Goal: Answer question/provide support: Share knowledge or assist other users

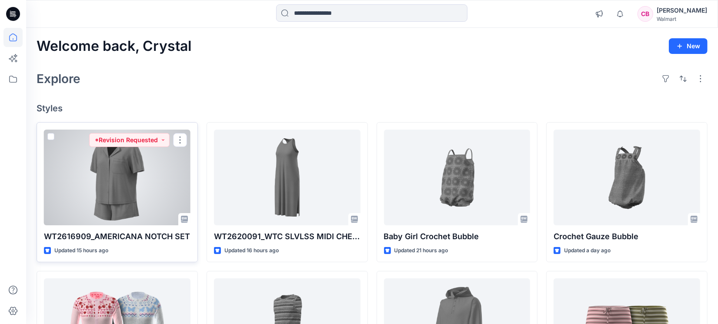
click at [99, 194] on div at bounding box center [117, 178] width 147 height 96
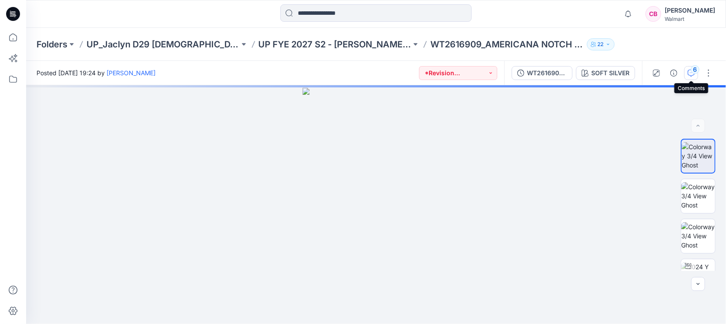
click at [574, 72] on div "6" at bounding box center [695, 69] width 9 height 9
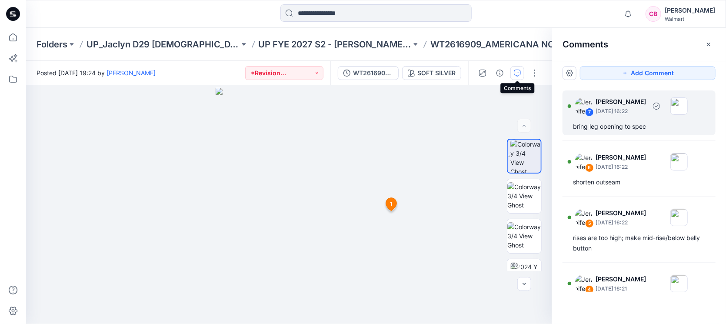
click at [574, 116] on div "7 [PERSON_NAME] [DATE] 16:22" at bounding box center [628, 106] width 120 height 24
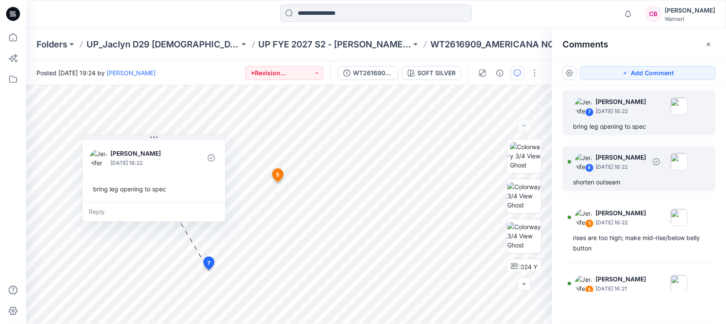
click at [574, 167] on p "[DATE] 16:22" at bounding box center [621, 167] width 50 height 9
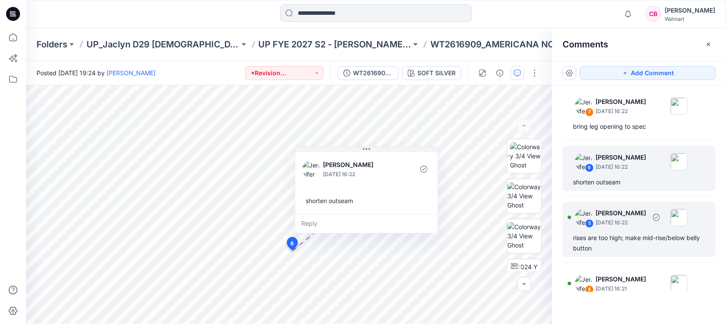
click at [574, 107] on p "[PERSON_NAME]" at bounding box center [621, 102] width 50 height 10
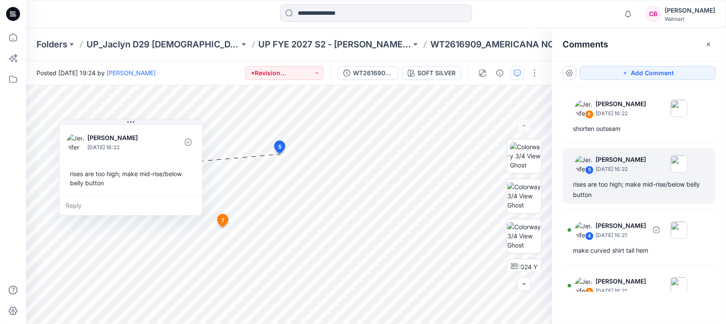
scroll to position [109, 0]
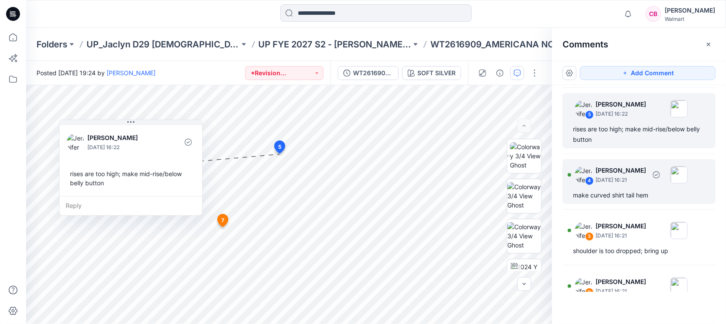
click at [574, 7] on p "[DATE] 16:21" at bounding box center [621, 2] width 50 height 9
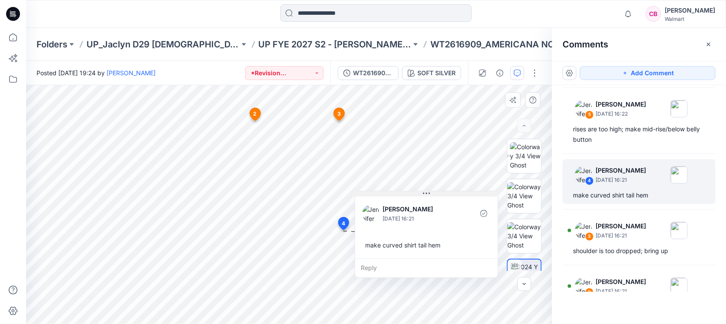
drag, startPoint x: 447, startPoint y: 239, endPoint x: 472, endPoint y: 195, distance: 50.4
click at [472, 195] on button at bounding box center [426, 193] width 143 height 5
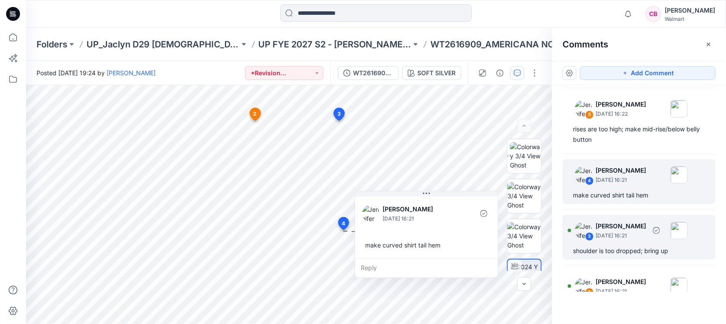
click at [574, 7] on p "[DATE] 16:21" at bounding box center [621, 2] width 50 height 9
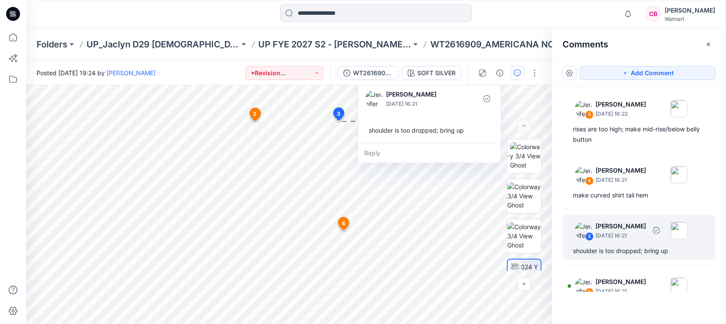
click at [574, 244] on div "3 [PERSON_NAME] [DATE] 16:21 shoulder is too dropped; bring up" at bounding box center [639, 237] width 153 height 45
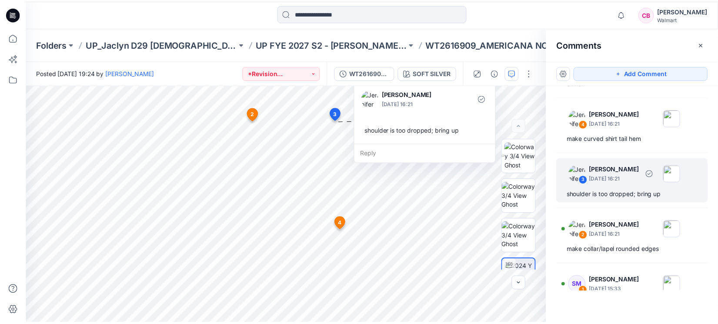
scroll to position [203, 0]
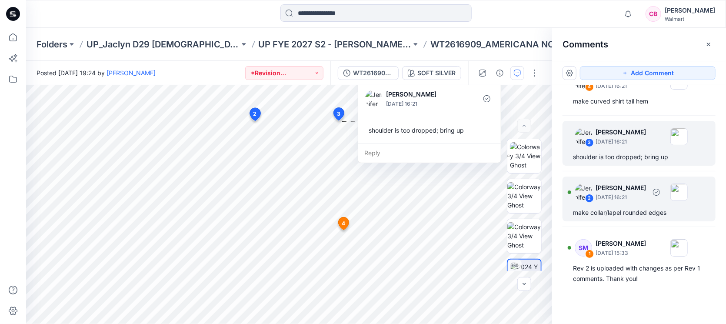
click at [574, 209] on div "make collar/lapel rounded edges" at bounding box center [639, 212] width 132 height 10
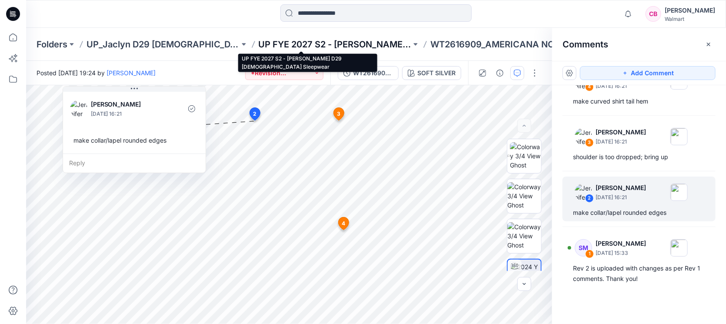
click at [356, 40] on p "UP FYE 2027 S2 - [PERSON_NAME] D29 [DEMOGRAPHIC_DATA] Sleepwear" at bounding box center [335, 44] width 153 height 12
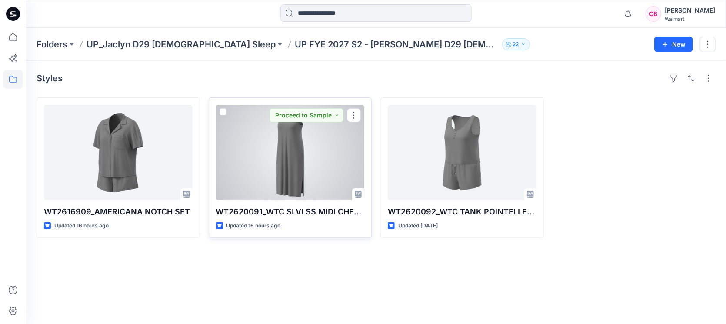
click at [299, 160] on div at bounding box center [290, 153] width 149 height 96
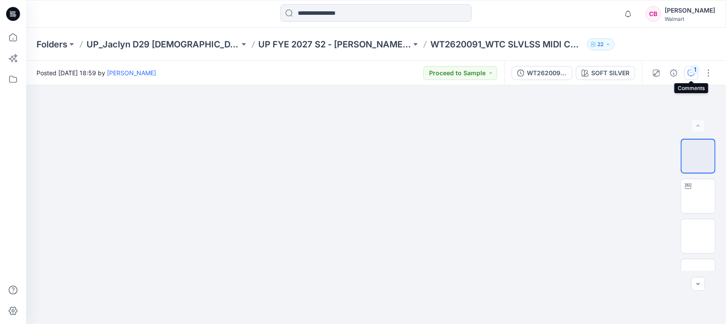
click at [574, 69] on div "1" at bounding box center [695, 69] width 9 height 9
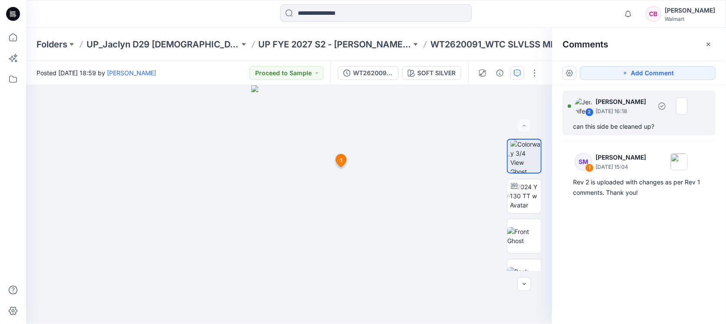
click at [574, 128] on div "can this side be cleaned up?" at bounding box center [639, 126] width 132 height 10
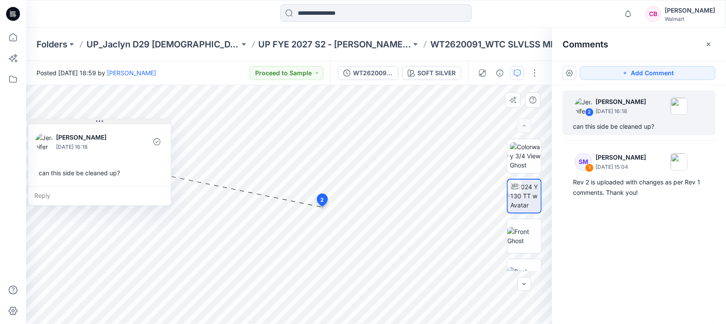
drag, startPoint x: 428, startPoint y: 108, endPoint x: 124, endPoint y: 122, distance: 305.2
click at [124, 122] on button at bounding box center [99, 121] width 143 height 5
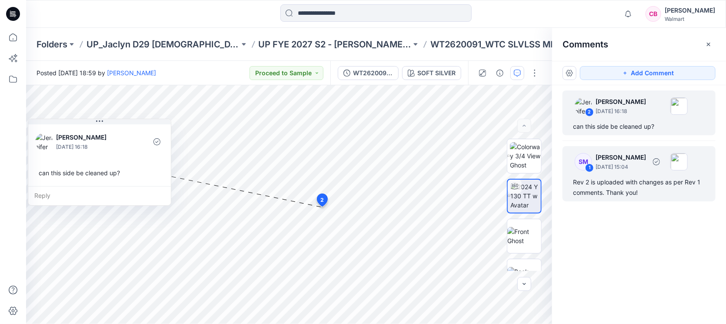
click at [574, 185] on div "Rev 2 is uploaded with changes as per Rev 1 comments. Thank you!" at bounding box center [639, 187] width 132 height 21
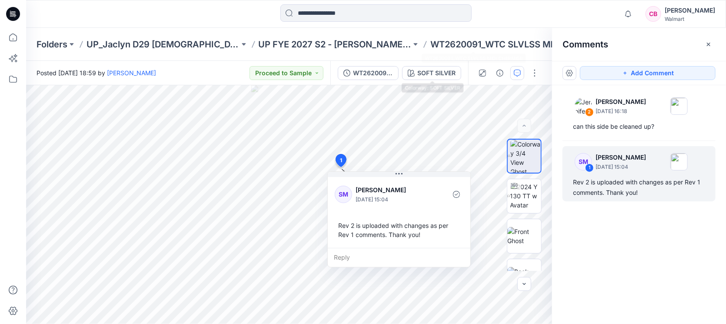
click at [447, 42] on p "WT2620091_WTC SLVLSS MIDI CHERMISE" at bounding box center [507, 44] width 153 height 12
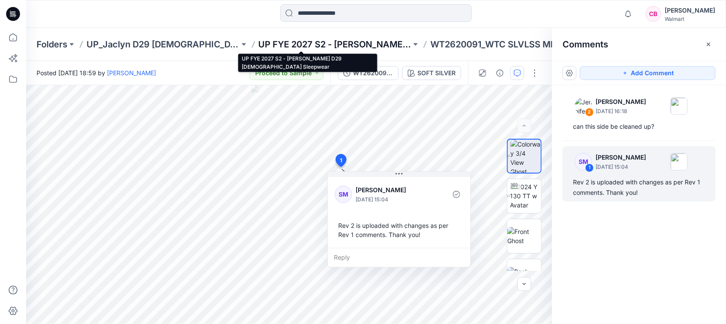
click at [341, 42] on p "UP FYE 2027 S2 - [PERSON_NAME] D29 [DEMOGRAPHIC_DATA] Sleepwear" at bounding box center [335, 44] width 153 height 12
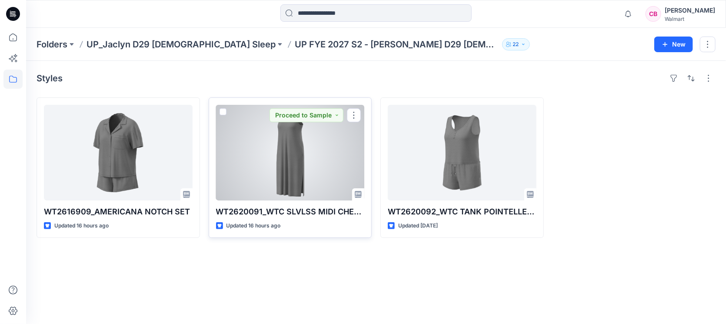
click at [294, 171] on div at bounding box center [290, 153] width 149 height 96
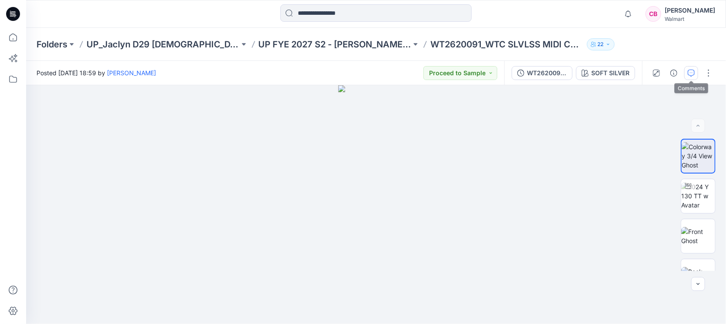
click at [574, 73] on icon "button" at bounding box center [691, 73] width 7 height 7
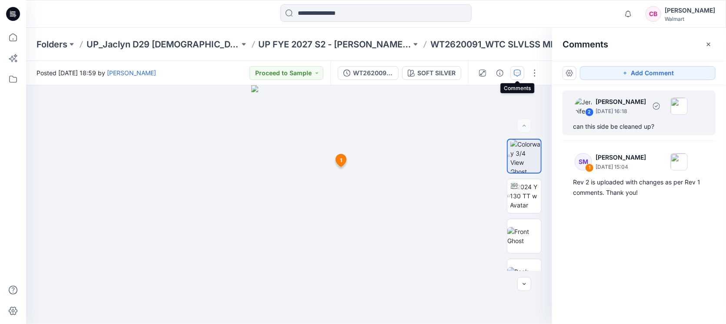
click at [574, 125] on div "can this side be cleaned up?" at bounding box center [639, 126] width 132 height 10
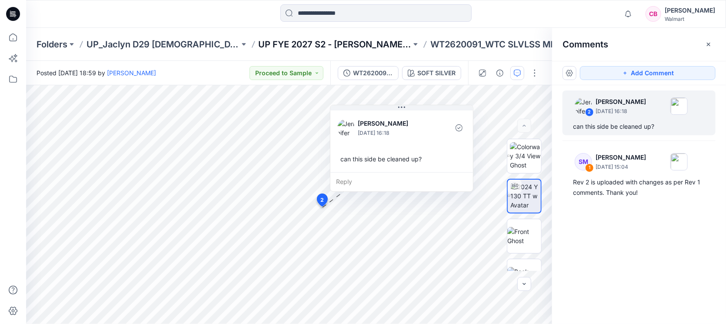
click at [324, 45] on p "UP FYE 2027 S2 - [PERSON_NAME] D29 [DEMOGRAPHIC_DATA] Sleepwear" at bounding box center [335, 44] width 153 height 12
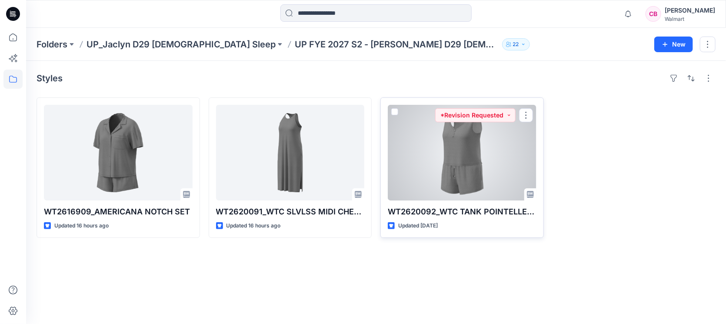
click at [468, 177] on div at bounding box center [462, 153] width 149 height 96
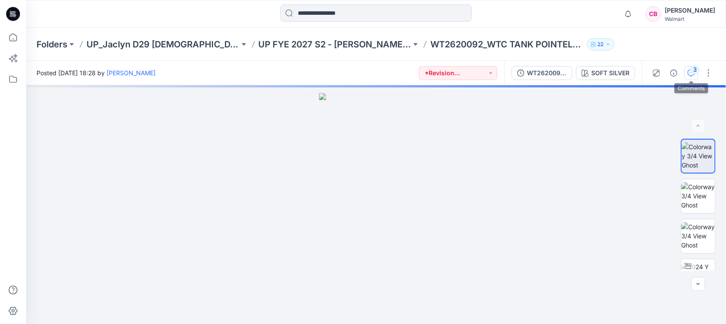
click at [574, 68] on div "3" at bounding box center [695, 69] width 9 height 9
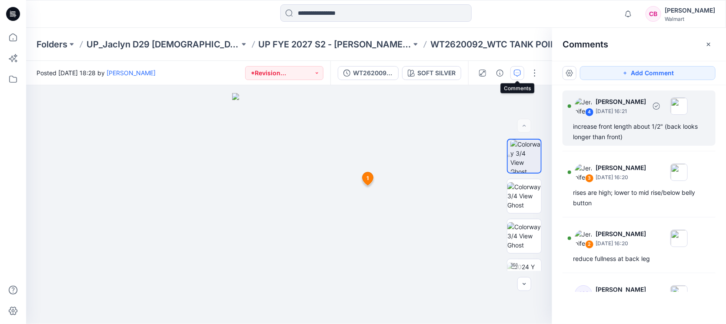
click at [574, 130] on div "increase front length about 1/2" (back looks longer than front)" at bounding box center [639, 131] width 132 height 21
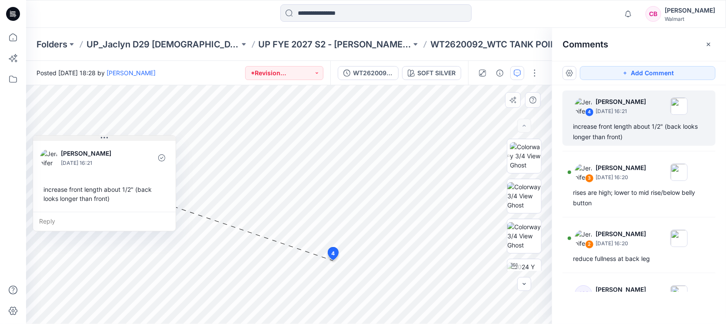
drag, startPoint x: 423, startPoint y: 266, endPoint x: 136, endPoint y: 137, distance: 314.8
click at [136, 137] on button at bounding box center [104, 138] width 143 height 5
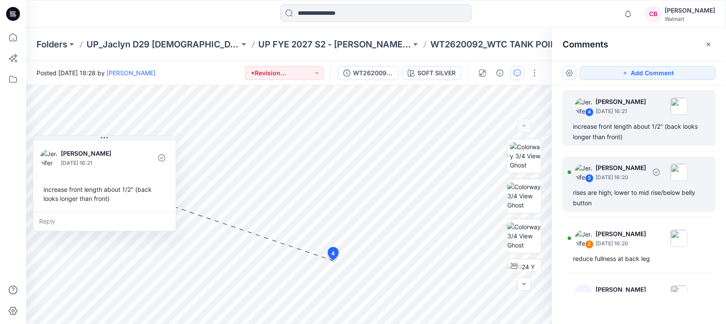
click at [574, 182] on div "3 [PERSON_NAME] [DATE] 16:20" at bounding box center [628, 172] width 120 height 24
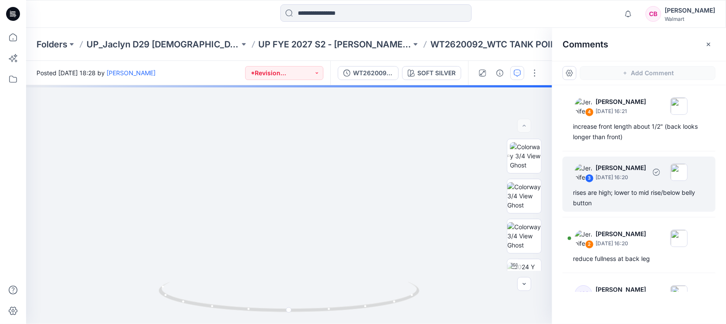
click at [574, 186] on div "3 [PERSON_NAME] [DATE] 16:20 rises are high; lower to mid rise/below belly butt…" at bounding box center [639, 184] width 153 height 55
click at [574, 179] on p "[DATE] 16:20" at bounding box center [621, 177] width 50 height 9
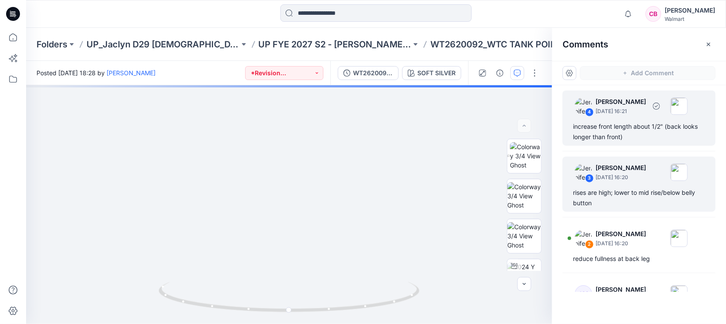
click at [574, 118] on div "4 [PERSON_NAME] [DATE] 16:21 increase front length about 1/2" (back looks longe…" at bounding box center [639, 117] width 153 height 55
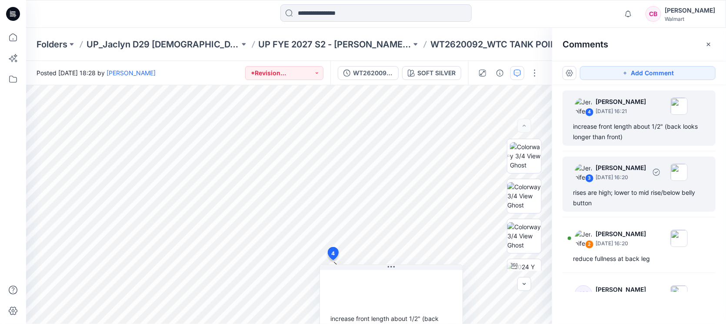
click at [574, 197] on div "rises are high; lower to mid rise/below belly button" at bounding box center [639, 197] width 132 height 21
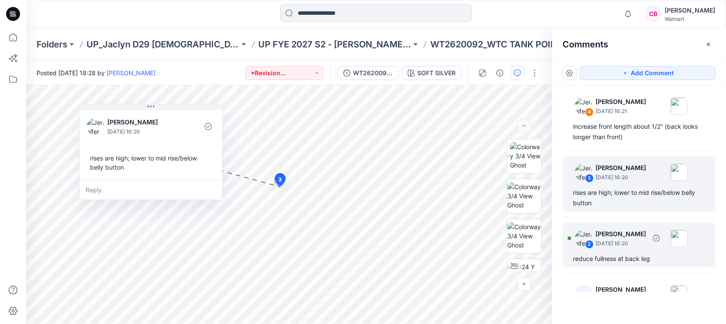
click at [574, 116] on p "[DATE] 16:20" at bounding box center [621, 111] width 50 height 9
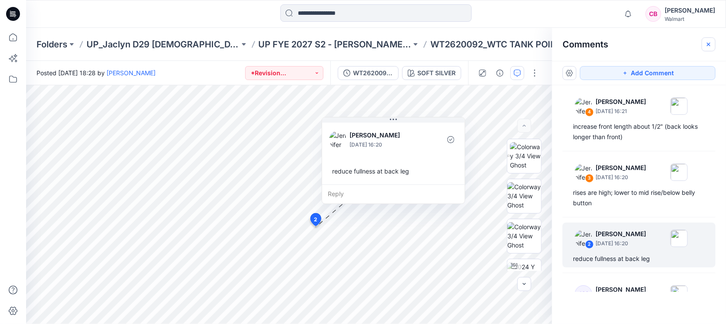
click at [574, 46] on icon "button" at bounding box center [709, 44] width 7 height 7
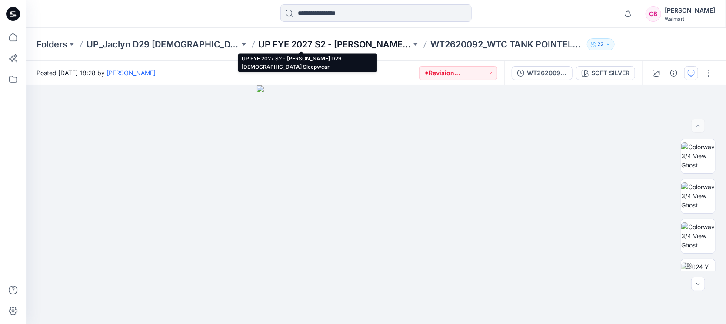
click at [331, 40] on p "UP FYE 2027 S2 - [PERSON_NAME] D29 [DEMOGRAPHIC_DATA] Sleepwear" at bounding box center [335, 44] width 153 height 12
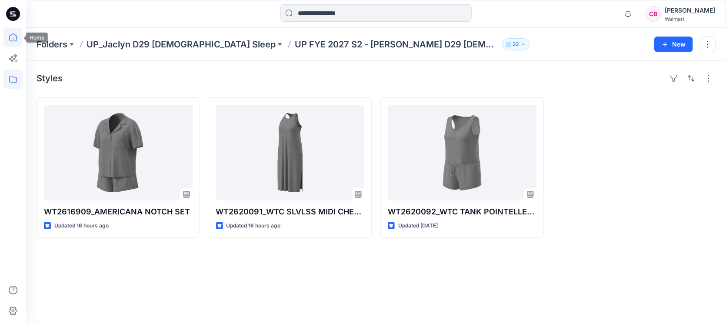
click at [13, 38] on icon at bounding box center [13, 37] width 8 height 8
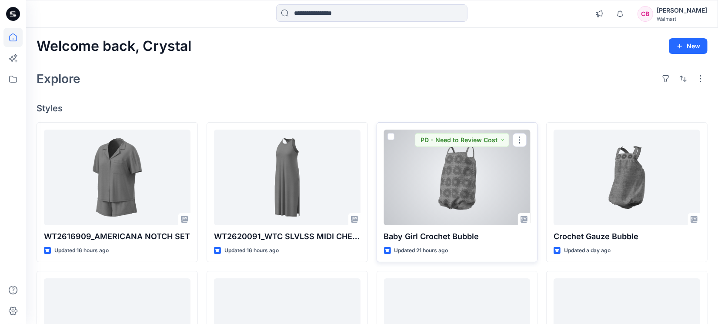
click at [484, 195] on div at bounding box center [457, 178] width 147 height 96
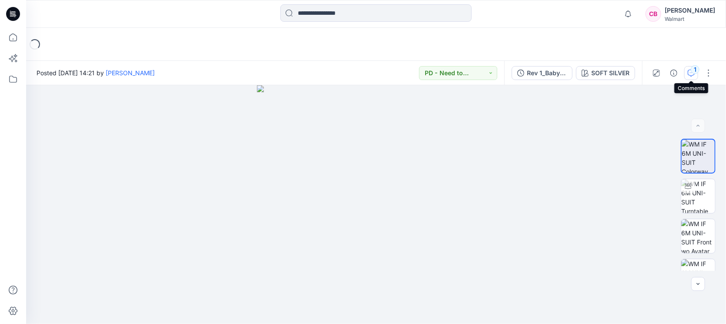
click at [574, 68] on button "1" at bounding box center [692, 73] width 14 height 14
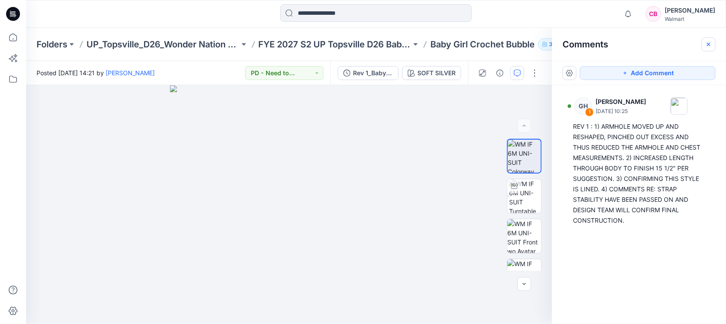
click at [574, 43] on icon "button" at bounding box center [708, 43] width 3 height 3
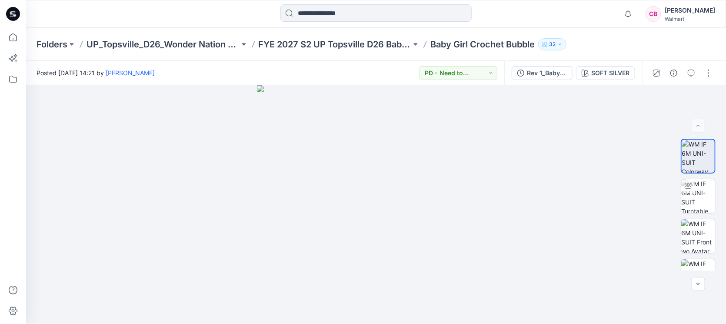
click at [339, 37] on div "Folders UP_Topsville_D26_Wonder Nation Baby Girl FYE 2027 S2 UP Topsville D26 B…" at bounding box center [376, 44] width 700 height 33
click at [349, 43] on p "FYE 2027 S2 UP Topsville D26 Baby Girl Wonder Nation" at bounding box center [335, 44] width 153 height 12
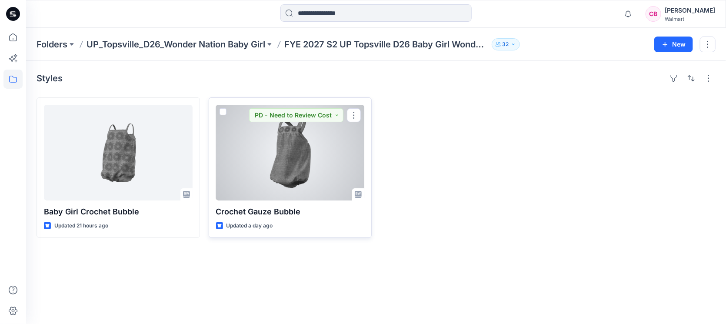
click at [298, 157] on div at bounding box center [290, 153] width 149 height 96
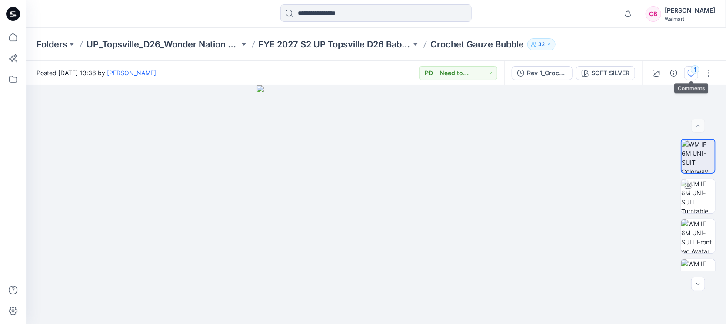
click at [574, 68] on div "1" at bounding box center [695, 69] width 9 height 9
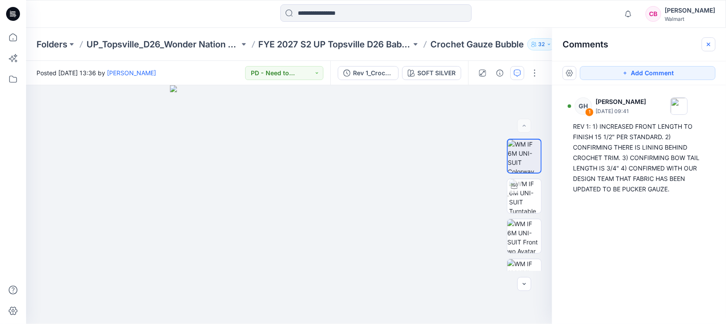
click at [574, 46] on icon "button" at bounding box center [709, 44] width 7 height 7
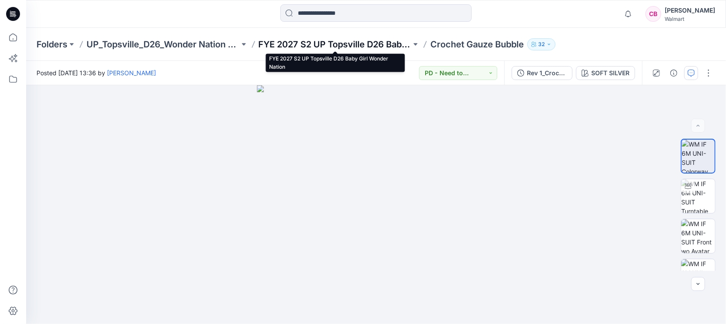
click at [312, 40] on p "FYE 2027 S2 UP Topsville D26 Baby Girl Wonder Nation" at bounding box center [335, 44] width 153 height 12
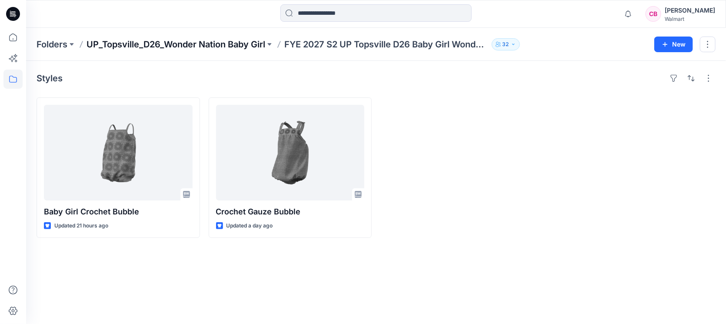
click at [184, 39] on p "UP_Topsville_D26_Wonder Nation Baby Girl" at bounding box center [176, 44] width 179 height 12
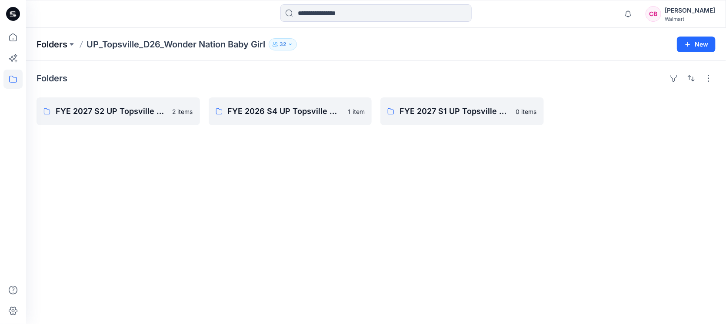
click at [58, 46] on p "Folders" at bounding box center [52, 44] width 31 height 12
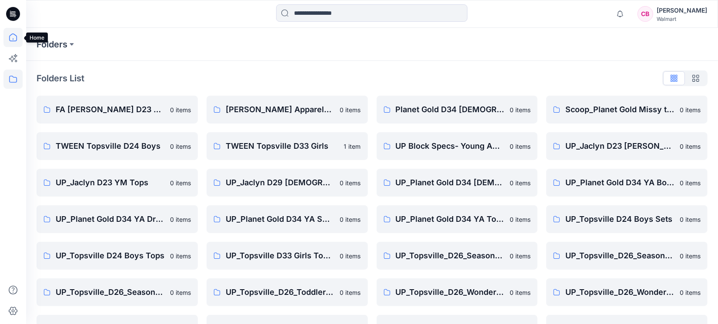
click at [9, 36] on icon at bounding box center [12, 37] width 19 height 19
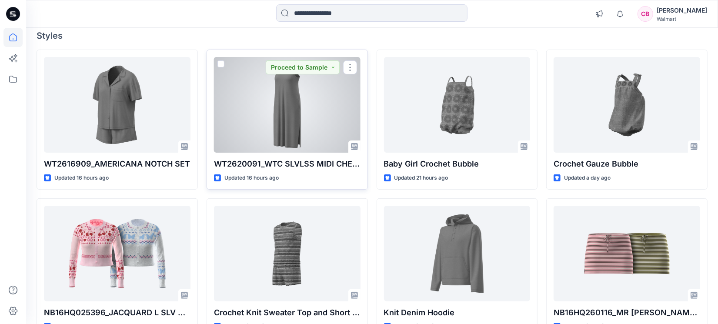
scroll to position [109, 0]
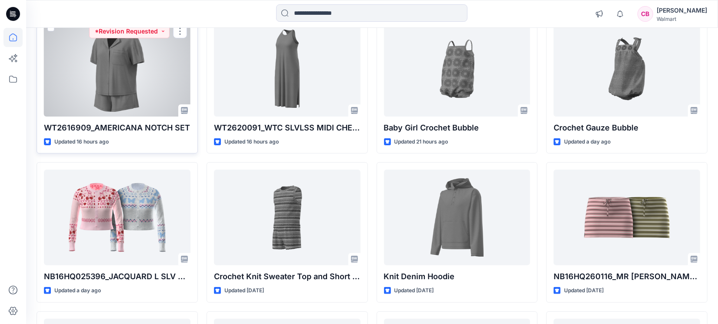
click at [117, 70] on div at bounding box center [117, 69] width 147 height 96
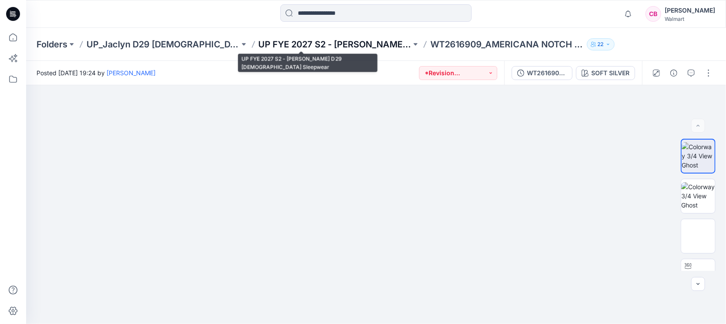
click at [337, 45] on p "UP FYE 2027 S2 - [PERSON_NAME] D29 [DEMOGRAPHIC_DATA] Sleepwear" at bounding box center [335, 44] width 153 height 12
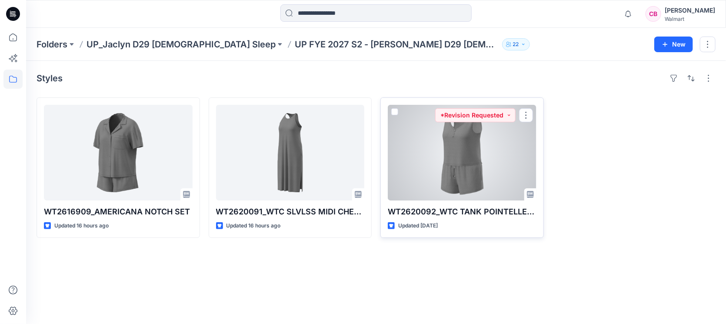
click at [481, 171] on div at bounding box center [462, 153] width 149 height 96
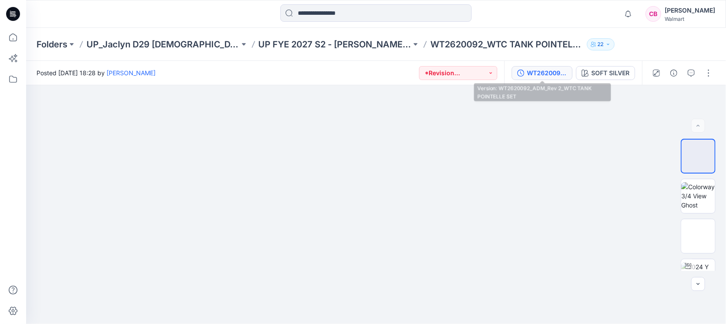
click at [545, 70] on div "WT2620092_ADM_Rev 2_WTC TANK POINTELLE SET" at bounding box center [547, 73] width 40 height 10
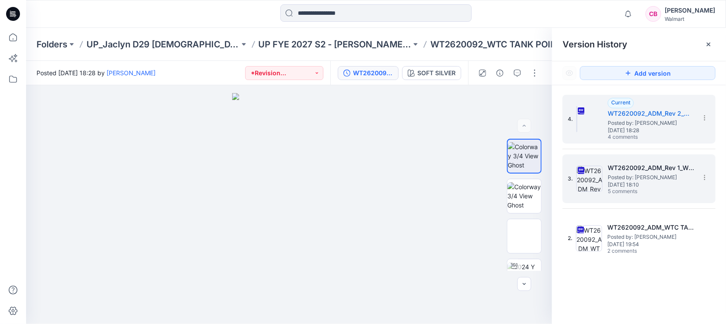
click at [574, 186] on span "[DATE] 18:10" at bounding box center [651, 185] width 87 height 6
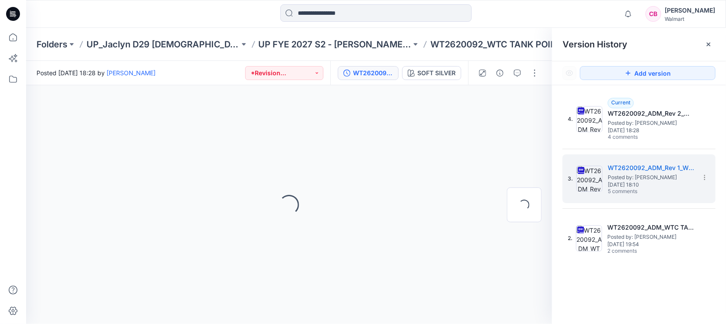
click at [574, 43] on div "Version History" at bounding box center [639, 44] width 174 height 33
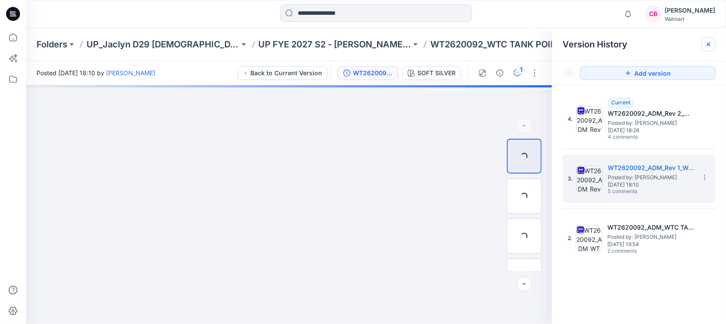
click at [574, 44] on icon at bounding box center [709, 44] width 7 height 7
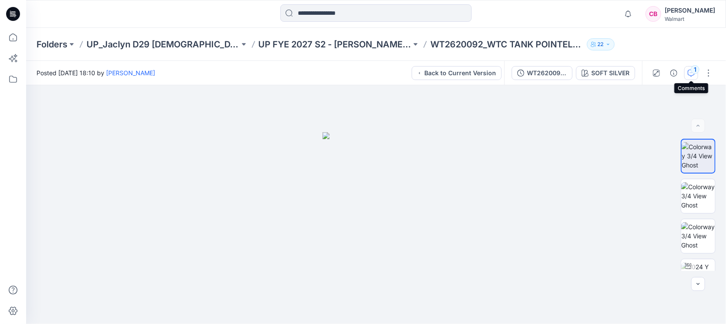
click at [574, 71] on div "1" at bounding box center [695, 69] width 9 height 9
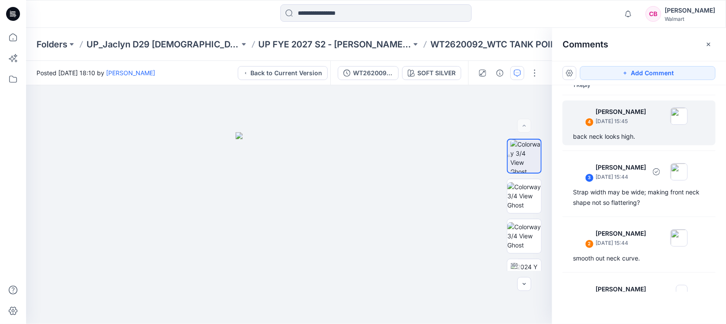
scroll to position [100, 0]
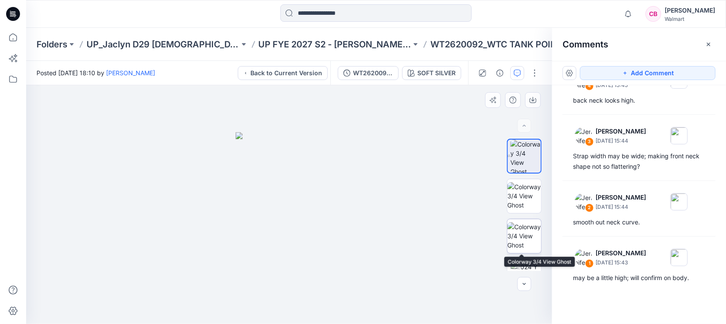
click at [528, 240] on img at bounding box center [525, 235] width 34 height 27
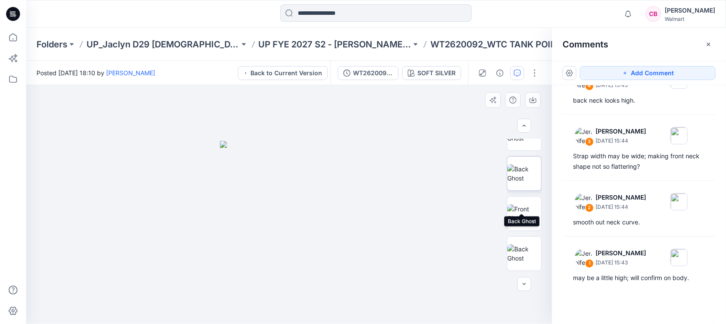
scroll to position [328, 0]
click at [524, 179] on img at bounding box center [525, 188] width 34 height 18
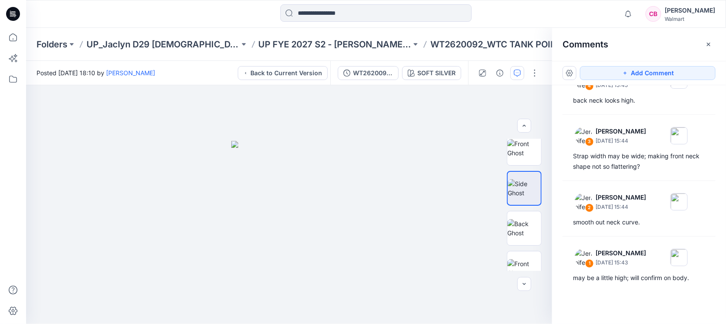
scroll to position [0, 0]
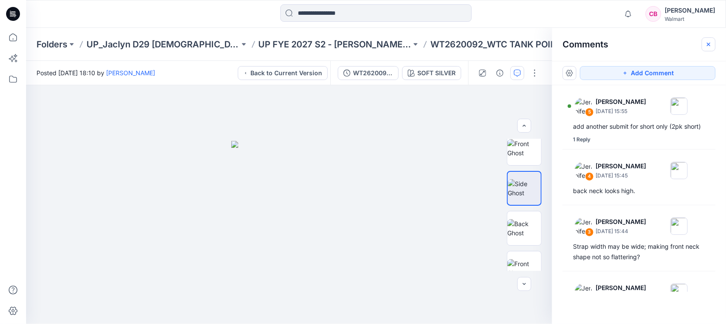
click at [574, 45] on icon "button" at bounding box center [708, 43] width 3 height 3
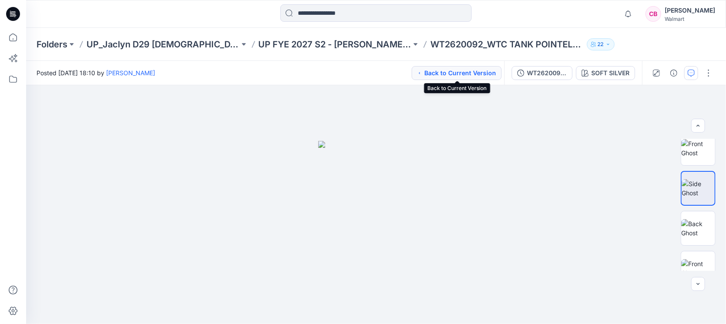
click at [487, 70] on button "Back to Current Version" at bounding box center [457, 73] width 90 height 14
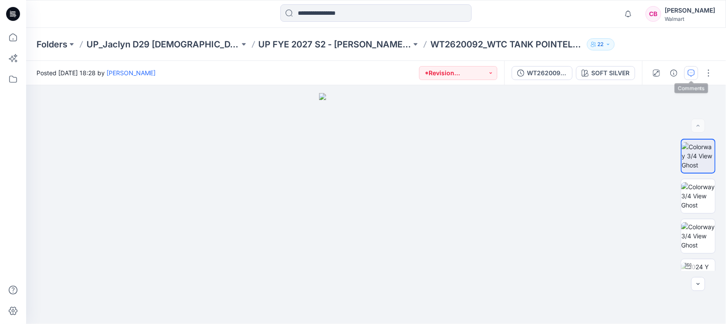
click at [574, 74] on button "button" at bounding box center [692, 73] width 14 height 14
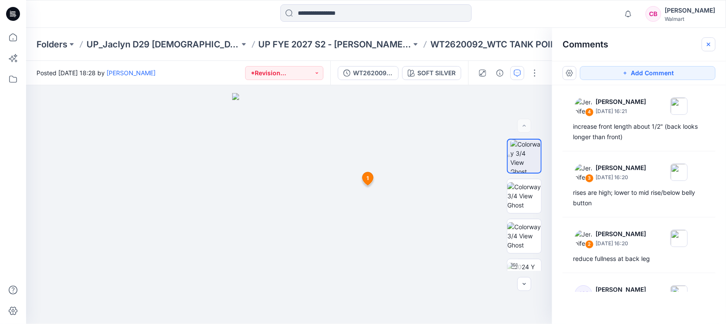
click at [574, 43] on icon "button" at bounding box center [709, 44] width 7 height 7
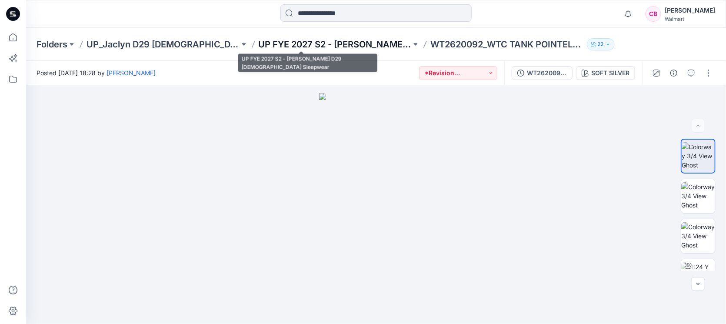
click at [329, 43] on p "UP FYE 2027 S2 - [PERSON_NAME] D29 [DEMOGRAPHIC_DATA] Sleepwear" at bounding box center [335, 44] width 153 height 12
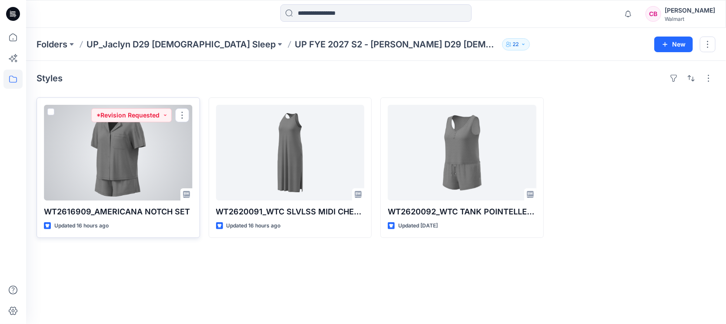
click at [134, 174] on div at bounding box center [118, 153] width 149 height 96
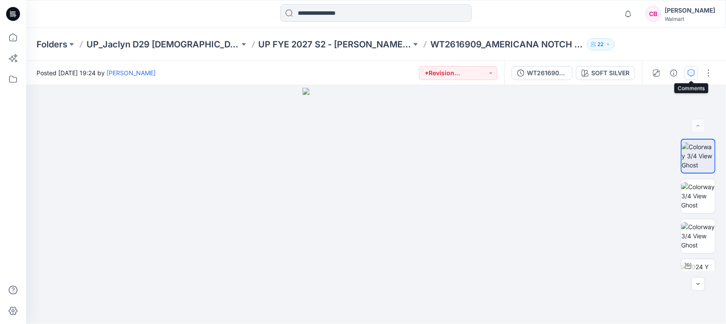
click at [574, 70] on icon "button" at bounding box center [691, 73] width 7 height 7
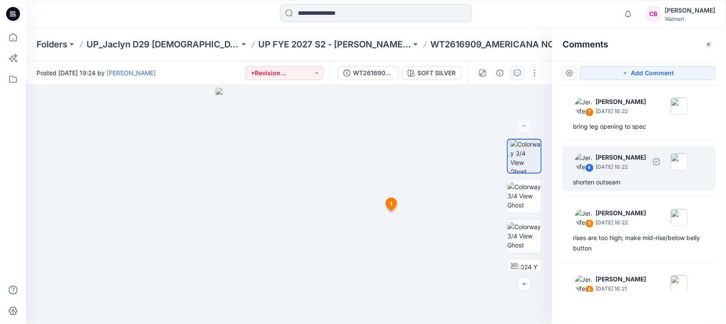
click at [574, 181] on div "shorten outseam" at bounding box center [639, 182] width 132 height 10
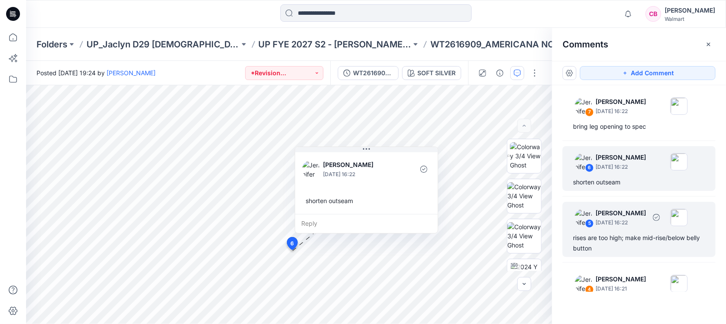
click at [574, 240] on div "rises are too high; make mid-rise/below belly button" at bounding box center [639, 243] width 132 height 21
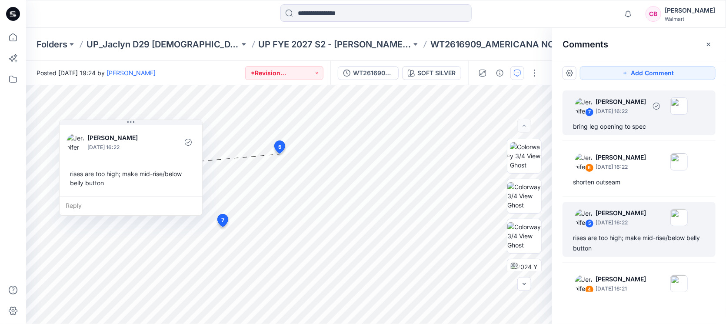
click at [574, 126] on div "bring leg opening to spec" at bounding box center [639, 126] width 132 height 10
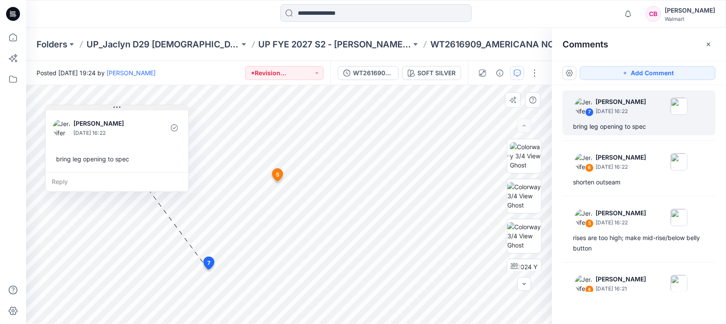
drag, startPoint x: 169, startPoint y: 136, endPoint x: 132, endPoint y: 106, distance: 47.6
click at [132, 106] on button at bounding box center [117, 107] width 143 height 5
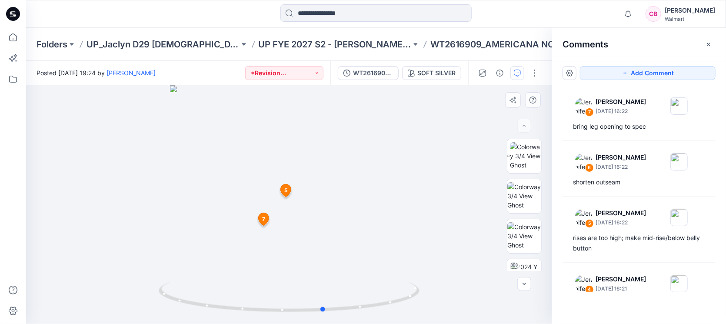
drag, startPoint x: 336, startPoint y: 309, endPoint x: 104, endPoint y: 276, distance: 234.1
click at [105, 259] on div at bounding box center [289, 204] width 526 height 239
drag, startPoint x: 398, startPoint y: 42, endPoint x: 450, endPoint y: 43, distance: 51.3
click at [450, 43] on p "WT2616909_AMERICANA NOTCH SET" at bounding box center [507, 44] width 153 height 12
copy p "WT2616909"
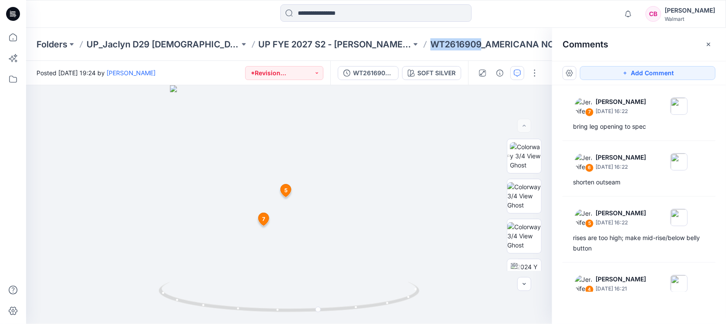
copy p "WT2616909"
click at [20, 217] on div at bounding box center [12, 176] width 19 height 296
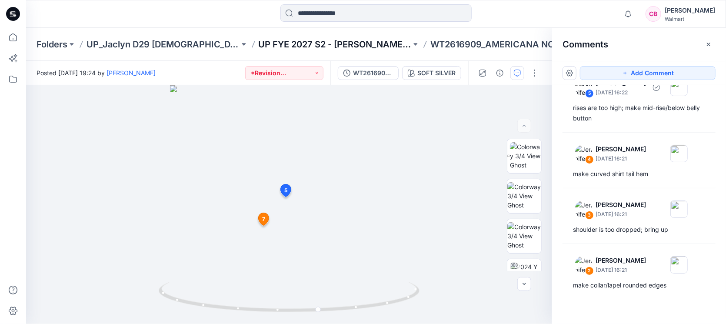
scroll to position [203, 0]
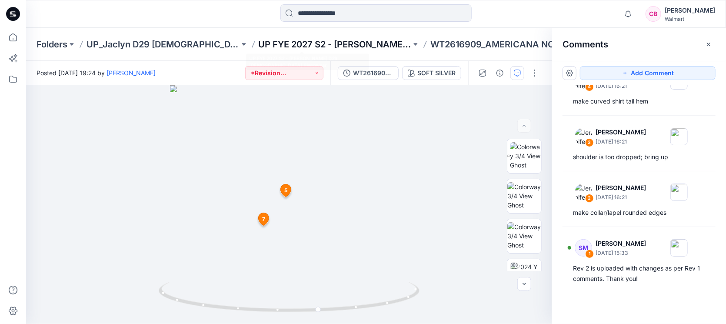
click at [291, 41] on p "UP FYE 2027 S2 - [PERSON_NAME] D29 [DEMOGRAPHIC_DATA] Sleepwear" at bounding box center [335, 44] width 153 height 12
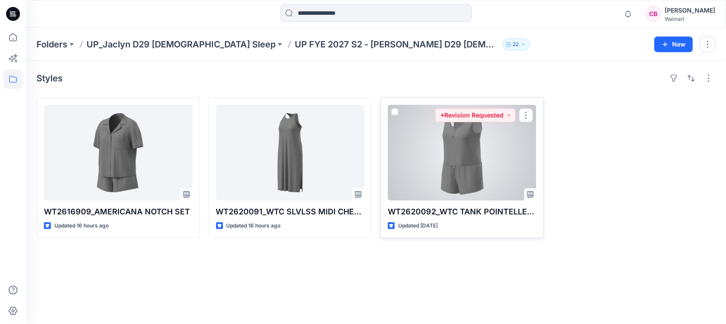
click at [496, 177] on div at bounding box center [462, 153] width 149 height 96
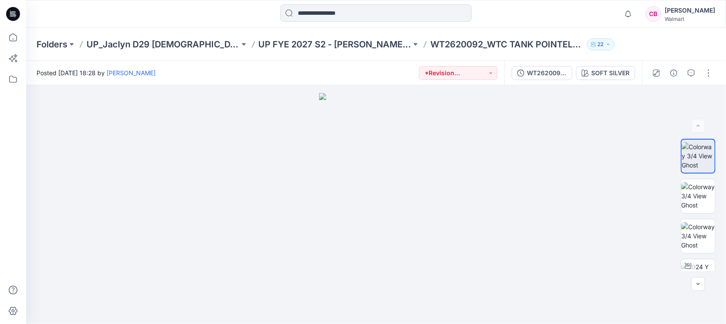
click at [574, 73] on div at bounding box center [682, 73] width 80 height 24
click at [574, 74] on button "button" at bounding box center [692, 73] width 14 height 14
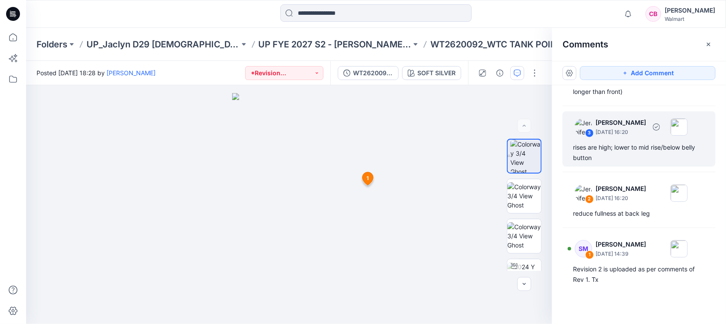
scroll to position [46, 0]
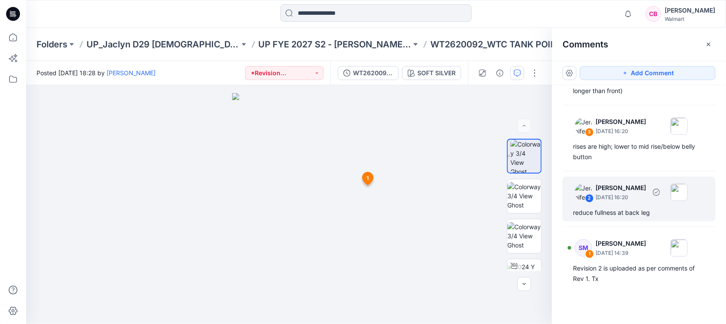
click at [574, 214] on div "reduce fullness at back leg" at bounding box center [639, 212] width 132 height 10
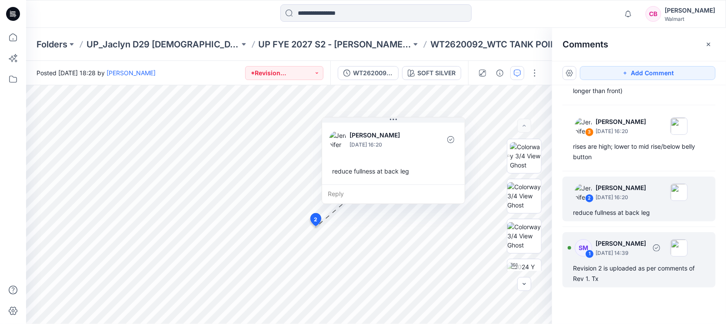
click at [574, 70] on p "[DATE] 14:39" at bounding box center [621, 65] width 50 height 9
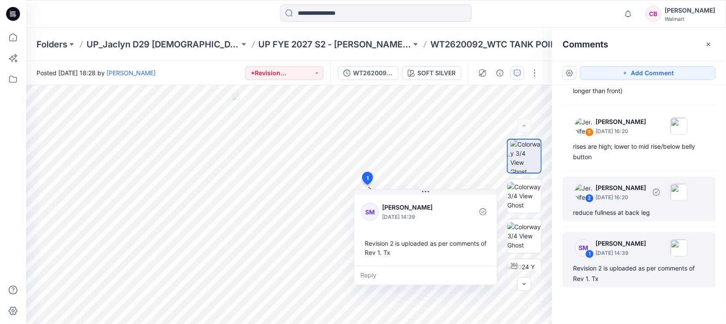
click at [574, 70] on p "[DATE] 16:20" at bounding box center [621, 65] width 50 height 9
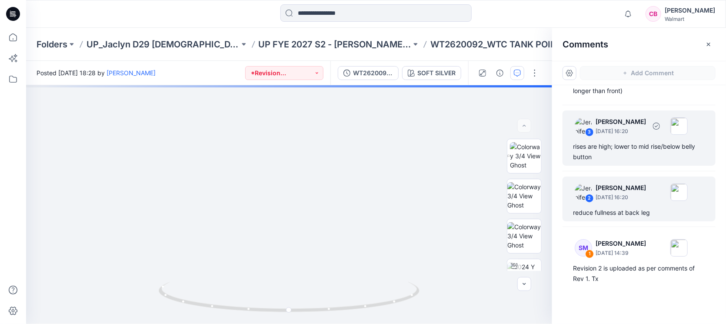
click at [574, 150] on div "rises are high; lower to mid rise/below belly button" at bounding box center [639, 151] width 132 height 21
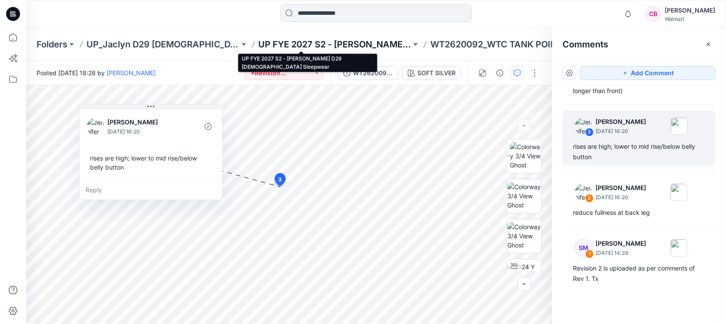
click at [314, 38] on p "UP FYE 2027 S2 - [PERSON_NAME] D29 [DEMOGRAPHIC_DATA] Sleepwear" at bounding box center [335, 44] width 153 height 12
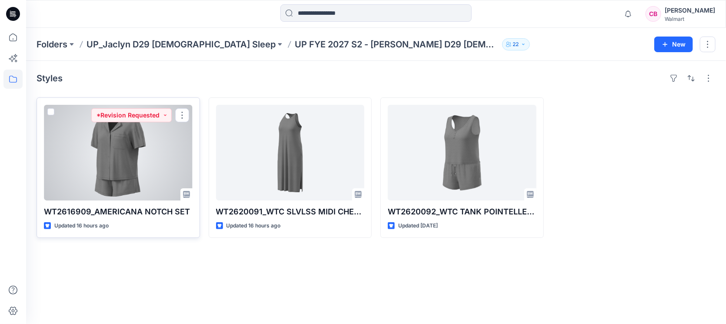
click at [127, 164] on div at bounding box center [118, 153] width 149 height 96
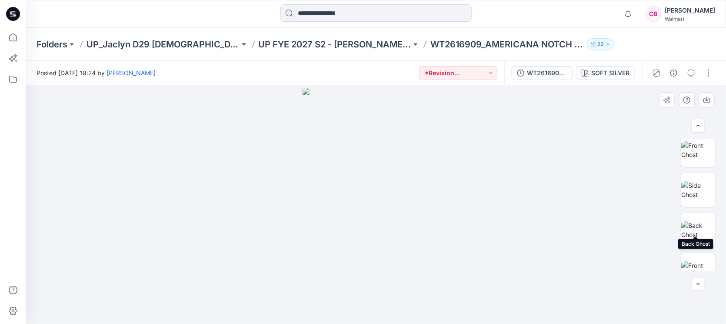
scroll to position [383, 0]
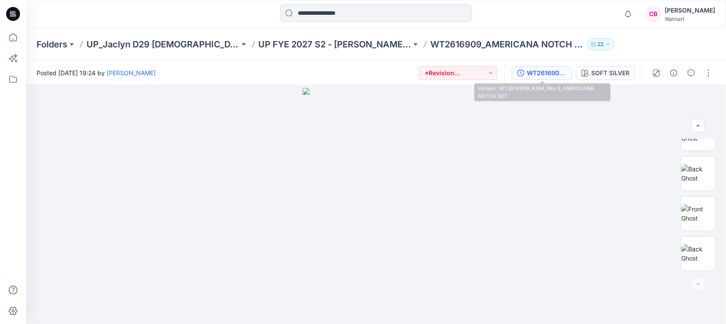
click at [549, 71] on div "WT2616909_ADM_Rev 2_AMERICANA NOTCH SET" at bounding box center [547, 73] width 40 height 10
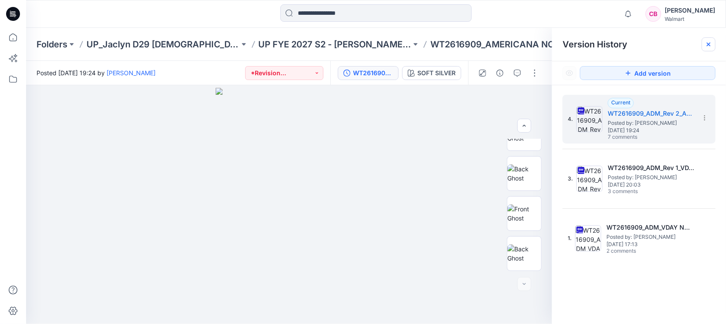
click at [574, 47] on icon at bounding box center [709, 44] width 7 height 7
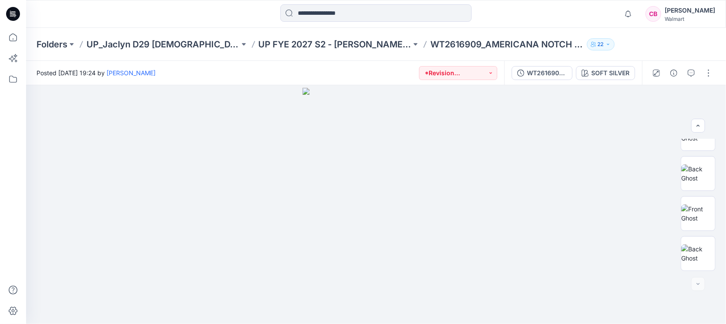
click at [574, 70] on div at bounding box center [682, 73] width 80 height 24
click at [574, 71] on div at bounding box center [682, 73] width 80 height 24
click at [574, 74] on button "button" at bounding box center [692, 73] width 14 height 14
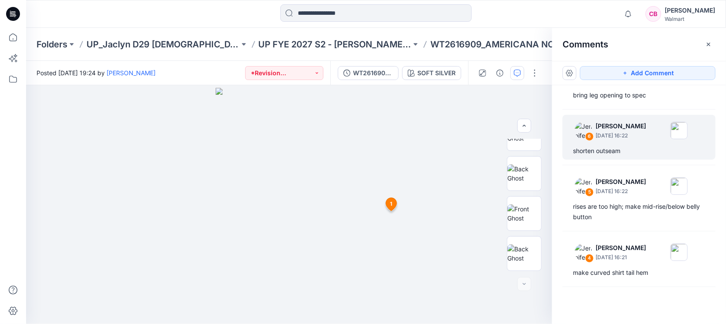
scroll to position [0, 0]
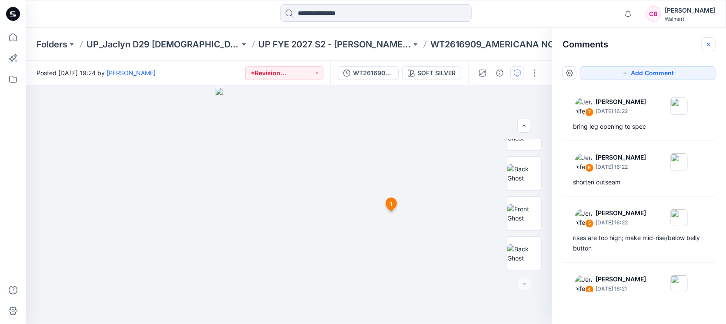
click at [574, 41] on icon "button" at bounding box center [709, 44] width 7 height 7
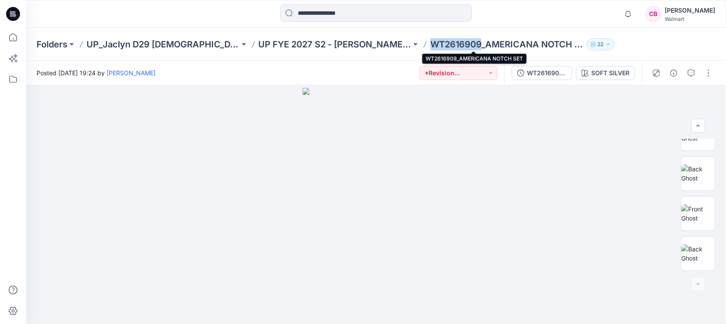
drag, startPoint x: 399, startPoint y: 46, endPoint x: 447, endPoint y: 42, distance: 48.0
click at [447, 42] on p "WT2616909_AMERICANA NOTCH SET" at bounding box center [507, 44] width 153 height 12
copy p "WT2616909"
click at [431, 42] on p "WT2616909_AMERICANA NOTCH SET" at bounding box center [507, 44] width 153 height 12
drag, startPoint x: 396, startPoint y: 43, endPoint x: 448, endPoint y: 43, distance: 51.8
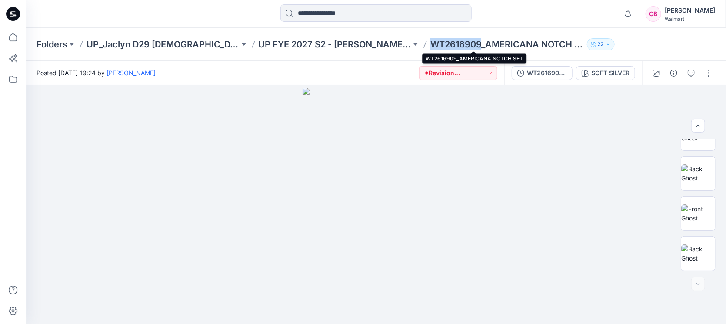
click at [448, 43] on div "Folders UP_Jaclyn D29 [DEMOGRAPHIC_DATA] Sleep UP FYE 2027 S2 - [PERSON_NAME] D…" at bounding box center [343, 44] width 612 height 12
copy p "WT2616909"
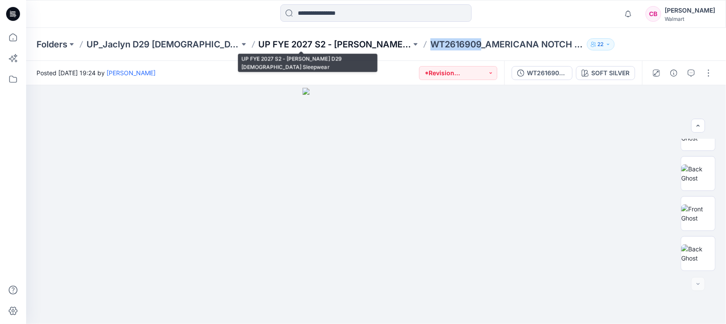
click at [322, 47] on p "UP FYE 2027 S2 - [PERSON_NAME] D29 [DEMOGRAPHIC_DATA] Sleepwear" at bounding box center [335, 44] width 153 height 12
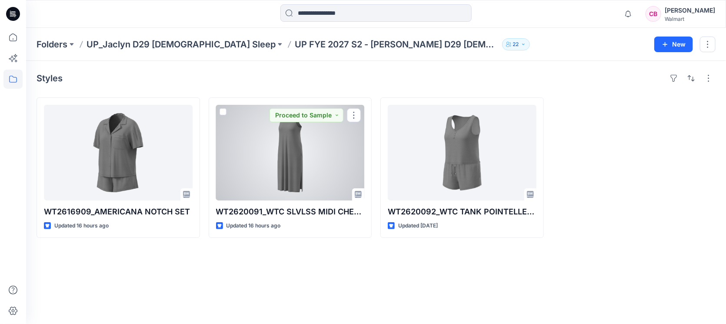
click at [296, 161] on div at bounding box center [290, 153] width 149 height 96
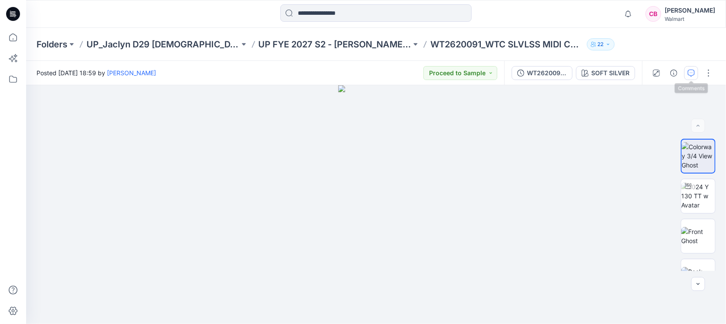
click at [574, 67] on button "button" at bounding box center [692, 73] width 14 height 14
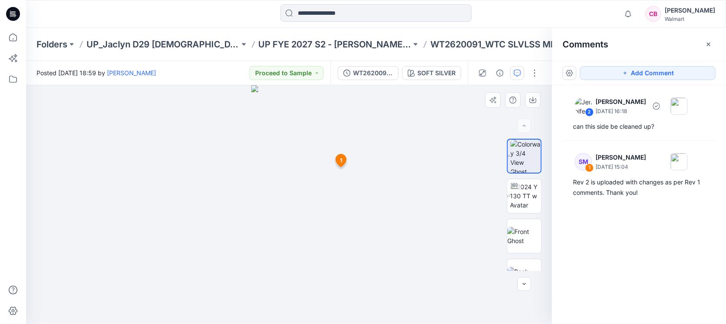
click at [574, 126] on div "can this side be cleaned up?" at bounding box center [639, 126] width 132 height 10
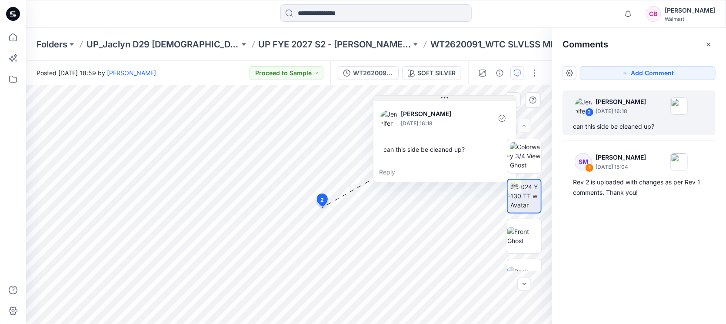
drag, startPoint x: 423, startPoint y: 110, endPoint x: 466, endPoint y: 100, distance: 44.1
click at [466, 100] on button at bounding box center [445, 98] width 143 height 5
click at [574, 46] on icon "button" at bounding box center [709, 44] width 7 height 7
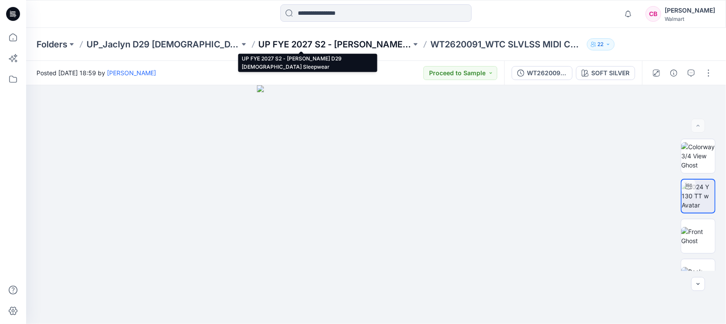
click at [309, 42] on p "UP FYE 2027 S2 - [PERSON_NAME] D29 [DEMOGRAPHIC_DATA] Sleepwear" at bounding box center [335, 44] width 153 height 12
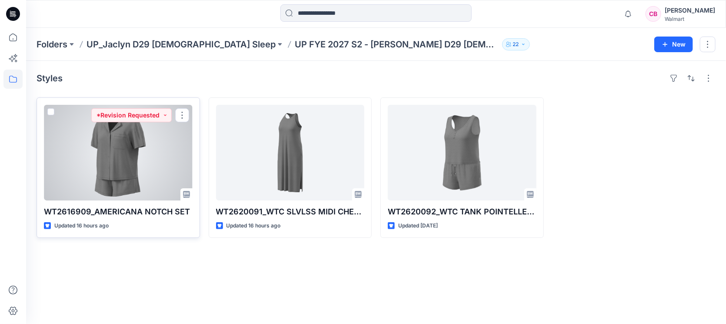
click at [107, 167] on div at bounding box center [118, 153] width 149 height 96
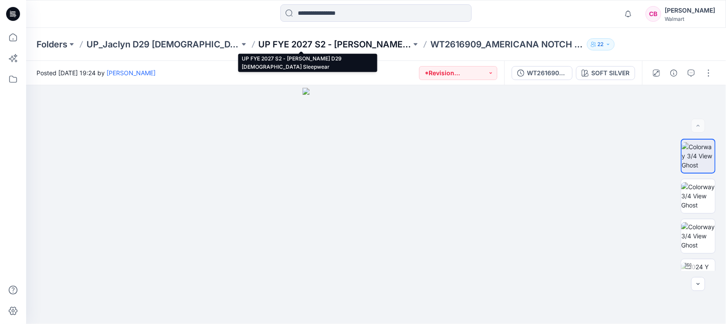
click at [334, 41] on p "UP FYE 2027 S2 - [PERSON_NAME] D29 [DEMOGRAPHIC_DATA] Sleepwear" at bounding box center [335, 44] width 153 height 12
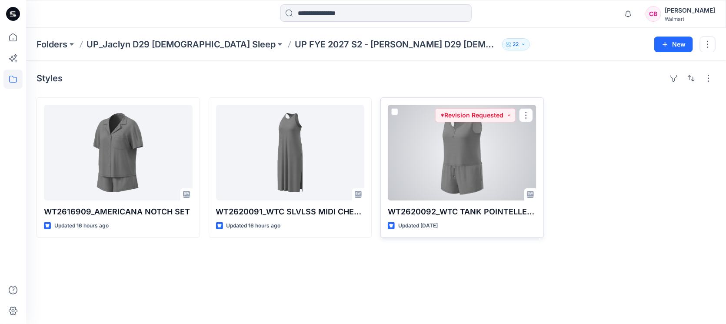
click at [443, 151] on div at bounding box center [462, 153] width 149 height 96
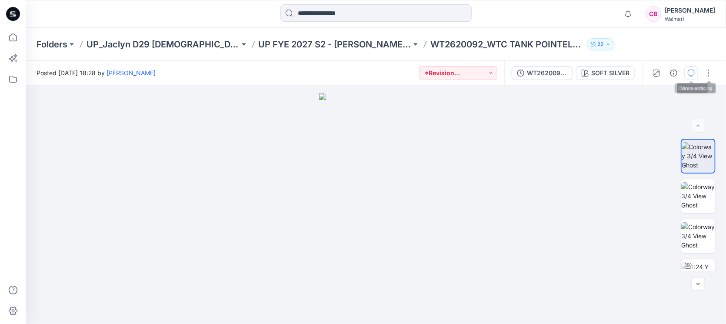
click at [574, 70] on icon "button" at bounding box center [691, 73] width 7 height 7
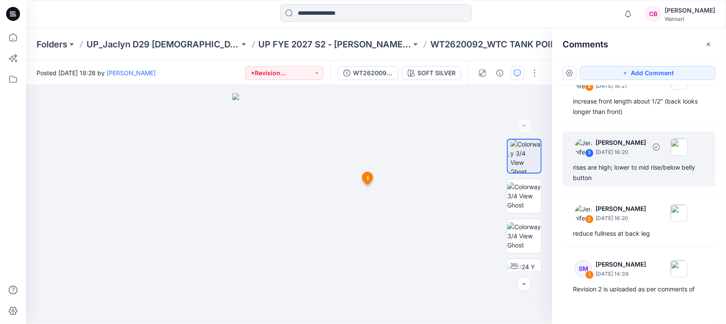
scroll to position [46, 0]
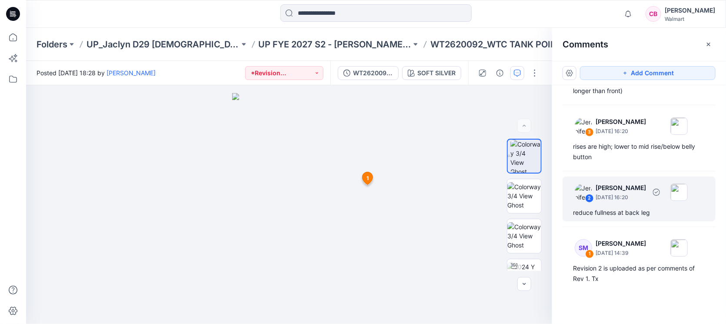
click at [574, 208] on div "reduce fullness at back leg" at bounding box center [639, 212] width 132 height 10
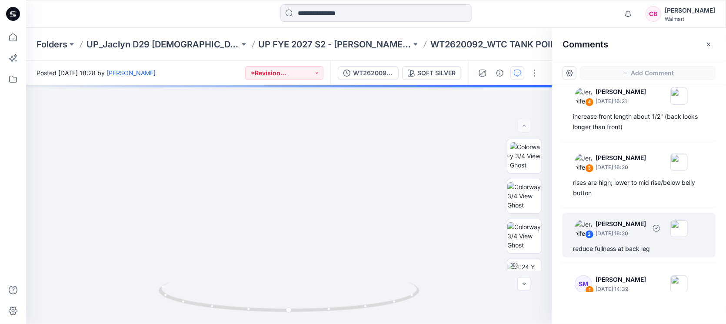
scroll to position [0, 0]
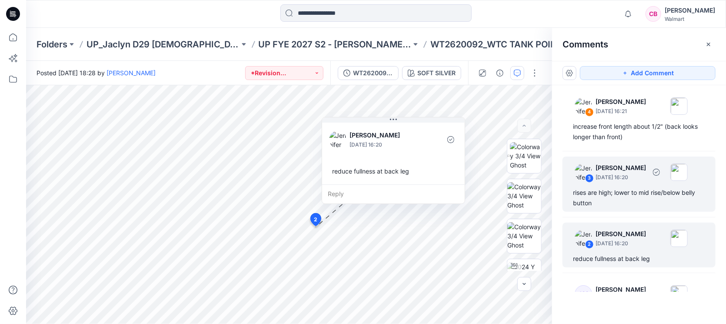
click at [574, 196] on div "rises are high; lower to mid rise/below belly button" at bounding box center [639, 197] width 132 height 21
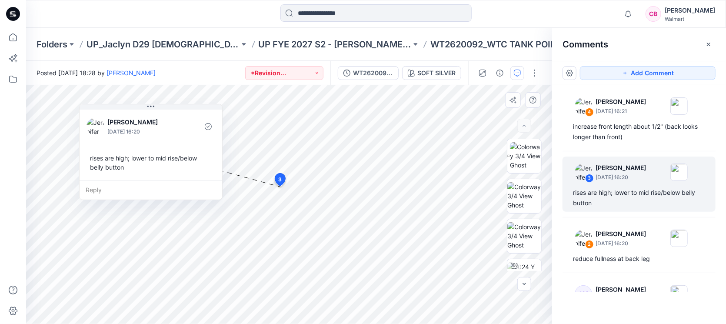
click at [294, 154] on div "5 3 [PERSON_NAME] [DATE] 16:20 rises are high; lower to mid rise/below belly bu…" at bounding box center [289, 204] width 526 height 239
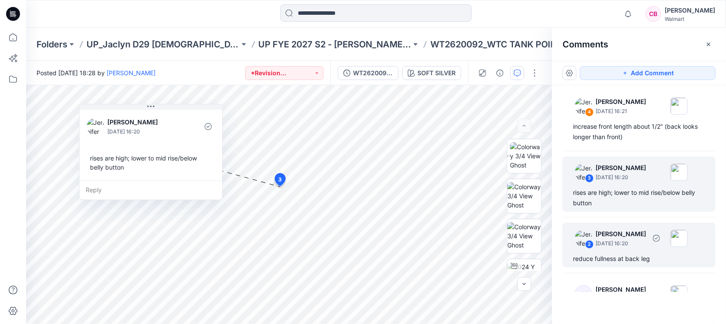
click at [574, 259] on div "reduce fullness at back leg" at bounding box center [639, 259] width 132 height 10
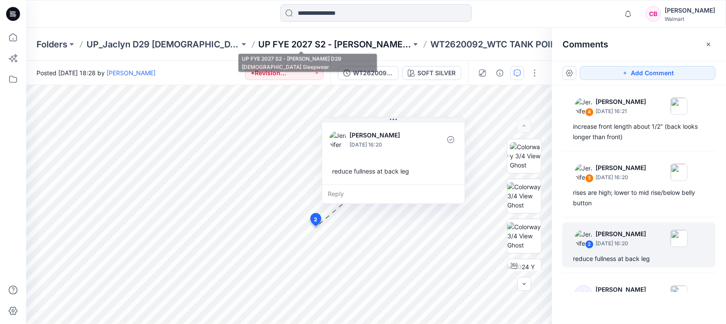
click at [314, 40] on p "UP FYE 2027 S2 - [PERSON_NAME] D29 [DEMOGRAPHIC_DATA] Sleepwear" at bounding box center [335, 44] width 153 height 12
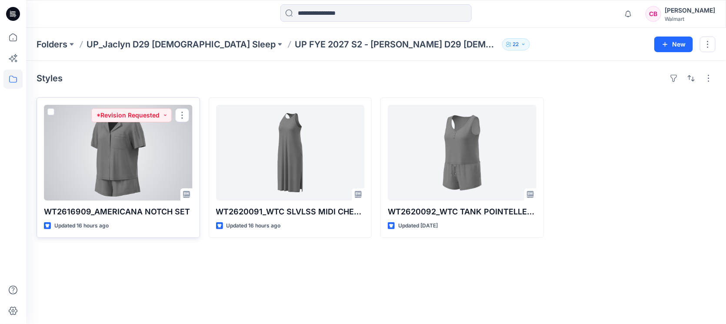
click at [116, 157] on div at bounding box center [118, 153] width 149 height 96
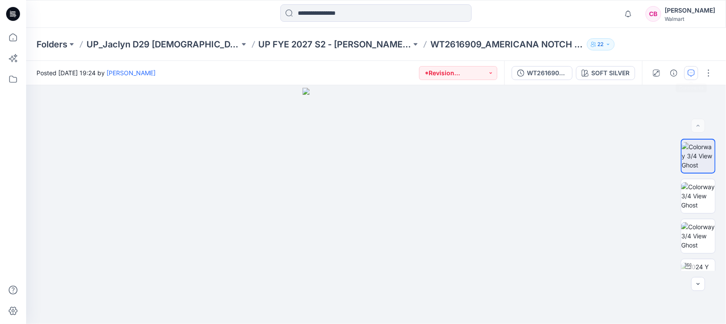
click at [574, 72] on icon "button" at bounding box center [691, 73] width 7 height 7
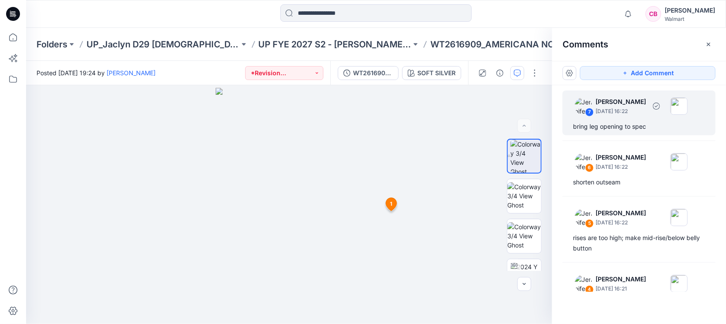
click at [574, 127] on div "bring leg opening to spec" at bounding box center [639, 126] width 132 height 10
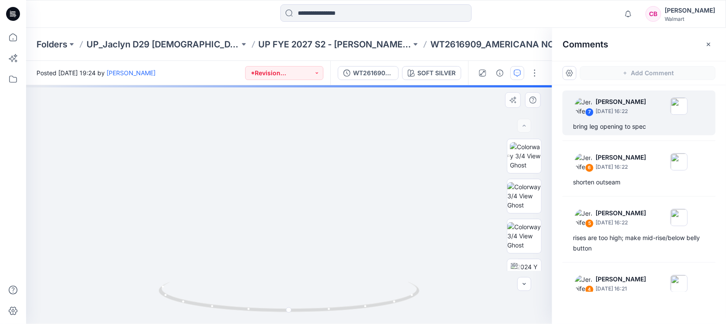
drag, startPoint x: 288, startPoint y: 311, endPoint x: 362, endPoint y: 305, distance: 74.2
click at [362, 259] on div "SOFT SILVER Loading... Material Properties Loading..." at bounding box center [289, 204] width 526 height 239
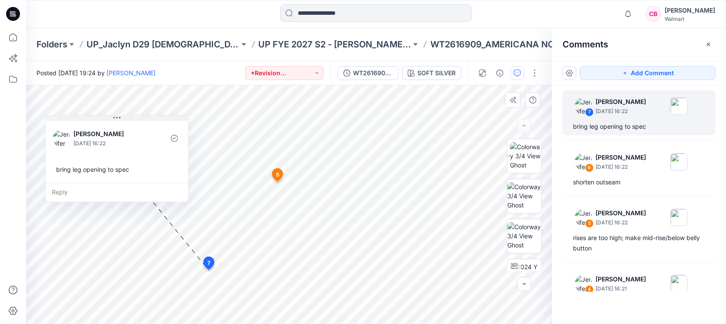
drag, startPoint x: 180, startPoint y: 138, endPoint x: 143, endPoint y: 119, distance: 41.8
click at [143, 119] on button at bounding box center [117, 118] width 143 height 5
click at [523, 240] on img at bounding box center [525, 235] width 34 height 27
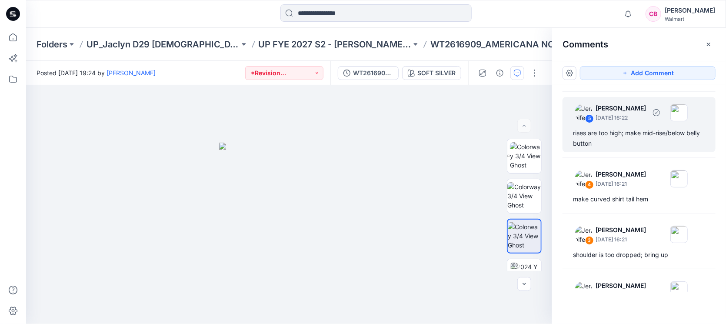
scroll to position [109, 0]
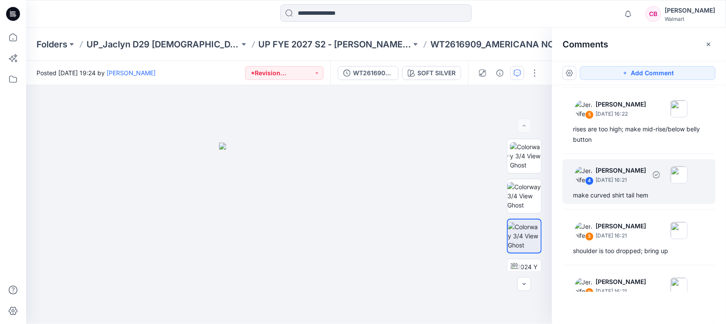
click at [574, 63] on p "[DATE] 16:21" at bounding box center [621, 58] width 50 height 9
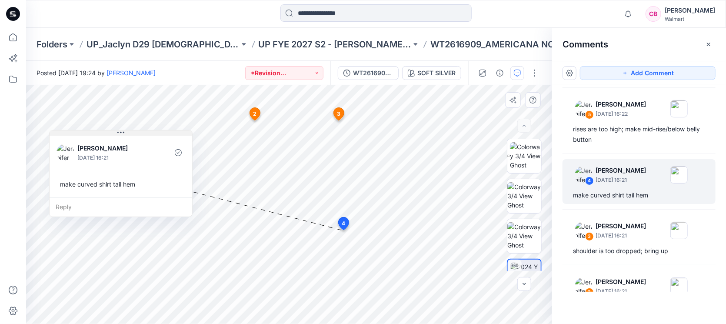
drag, startPoint x: 376, startPoint y: 238, endPoint x: 95, endPoint y: 134, distance: 299.7
click at [95, 134] on button at bounding box center [121, 132] width 143 height 5
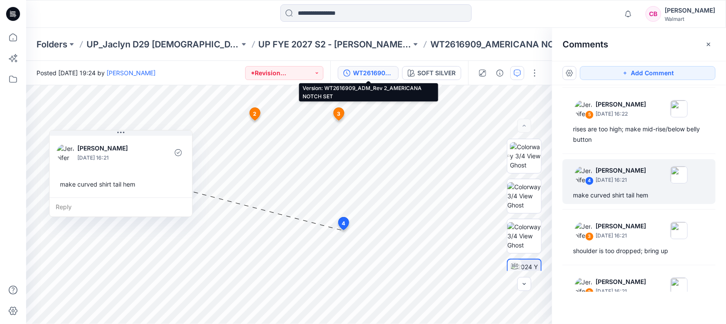
click at [382, 70] on div "WT2616909_ADM_Rev 2_AMERICANA NOTCH SET" at bounding box center [373, 73] width 40 height 10
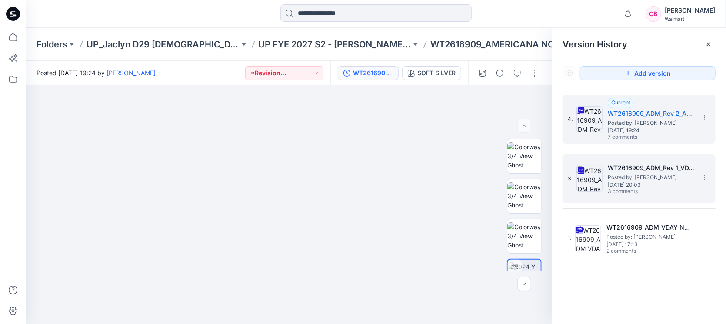
click at [574, 188] on span "3 comments" at bounding box center [638, 191] width 61 height 7
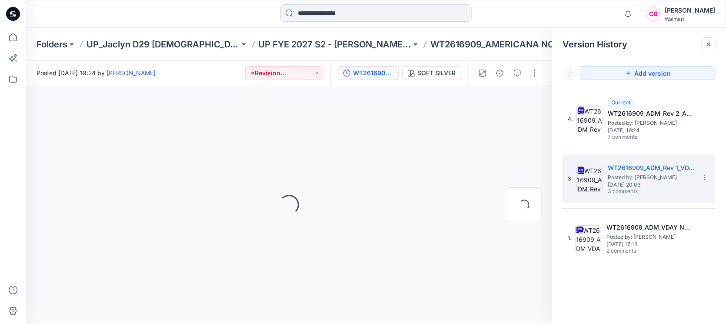
click at [574, 43] on icon at bounding box center [709, 44] width 7 height 7
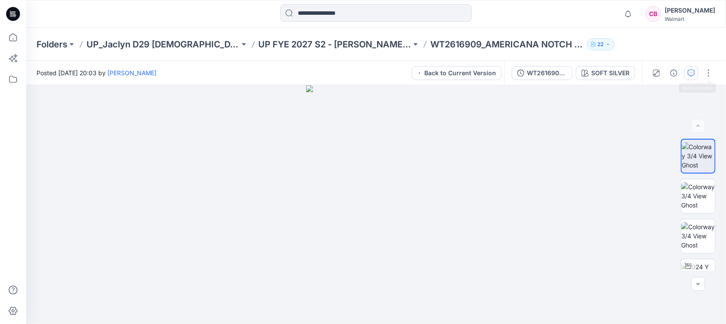
click at [574, 74] on icon "button" at bounding box center [691, 73] width 7 height 7
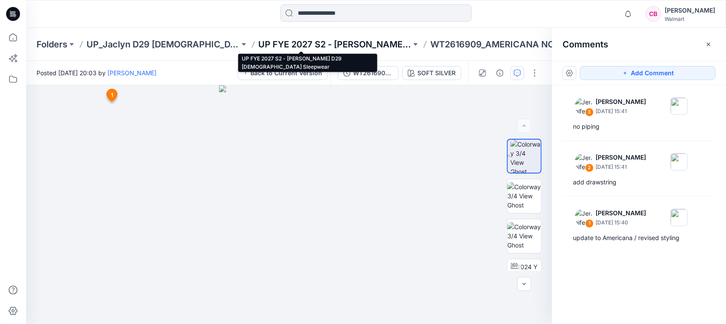
click at [341, 38] on p "UP FYE 2027 S2 - [PERSON_NAME] D29 [DEMOGRAPHIC_DATA] Sleepwear" at bounding box center [335, 44] width 153 height 12
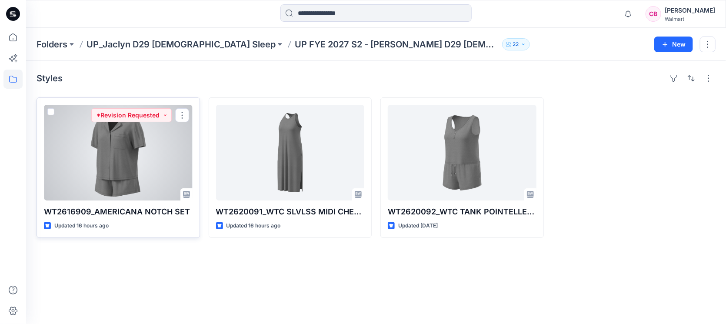
click at [100, 148] on div at bounding box center [118, 153] width 149 height 96
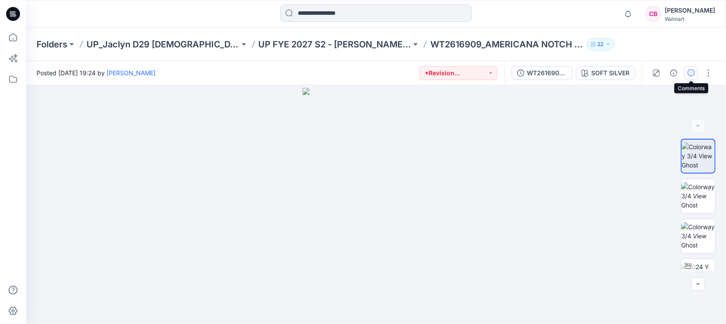
click at [574, 69] on button "button" at bounding box center [692, 73] width 14 height 14
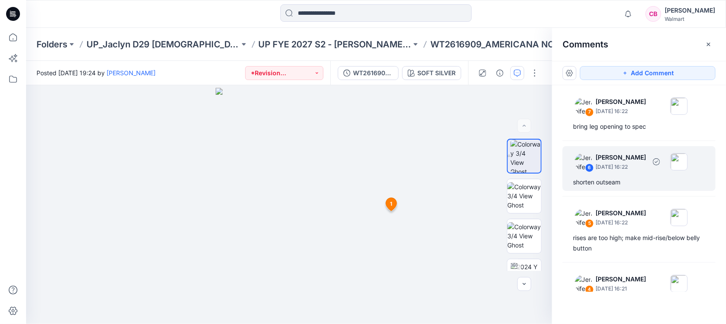
click at [574, 177] on div "shorten outseam" at bounding box center [639, 182] width 132 height 10
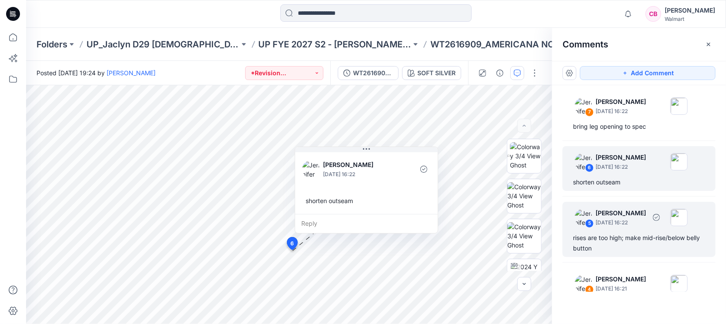
click at [574, 233] on div "rises are too high; make mid-rise/below belly button" at bounding box center [639, 243] width 132 height 21
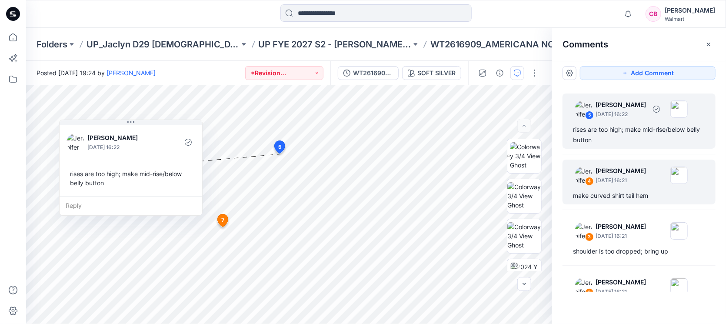
scroll to position [109, 0]
click at [574, 188] on div "4 [PERSON_NAME] [DATE] 16:21 make curved shirt tail hem" at bounding box center [639, 181] width 153 height 45
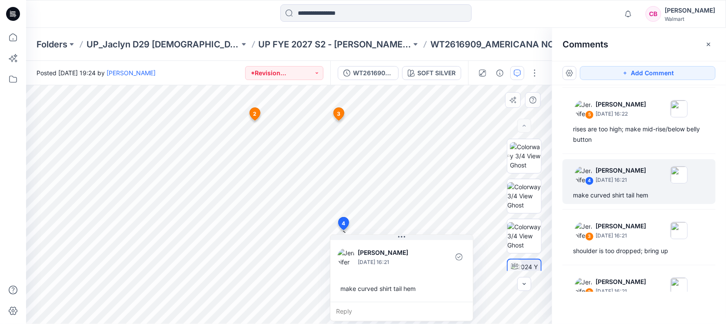
drag, startPoint x: 342, startPoint y: 119, endPoint x: 335, endPoint y: 116, distance: 8.0
click at [339, 118] on icon at bounding box center [339, 115] width 14 height 17
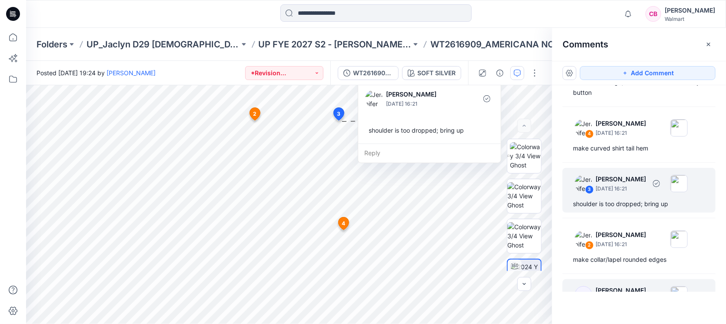
scroll to position [203, 0]
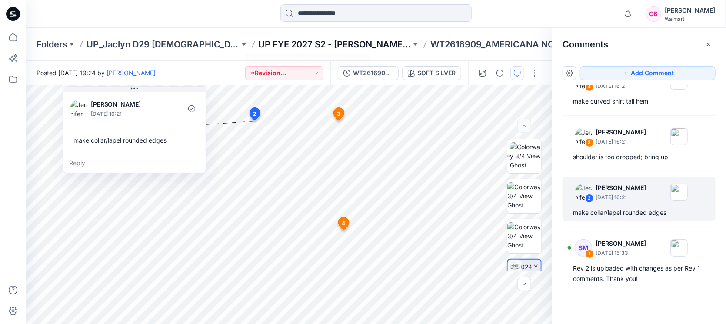
click at [342, 43] on p "UP FYE 2027 S2 - [PERSON_NAME] D29 [DEMOGRAPHIC_DATA] Sleepwear" at bounding box center [335, 44] width 153 height 12
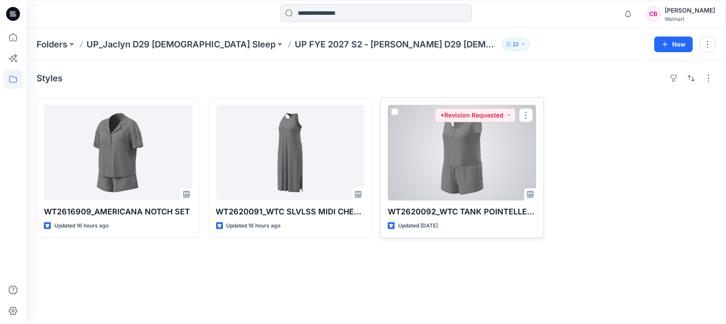
click at [473, 177] on div at bounding box center [462, 153] width 149 height 96
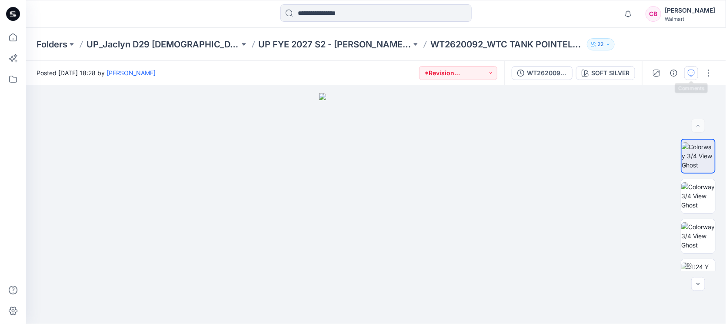
click at [574, 71] on icon "button" at bounding box center [691, 73] width 7 height 7
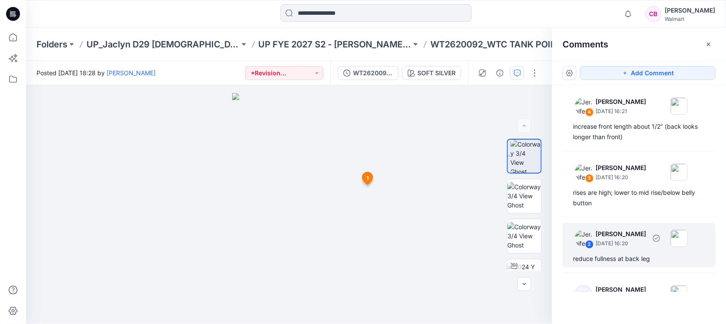
click at [574, 116] on p "[DATE] 16:20" at bounding box center [621, 111] width 50 height 9
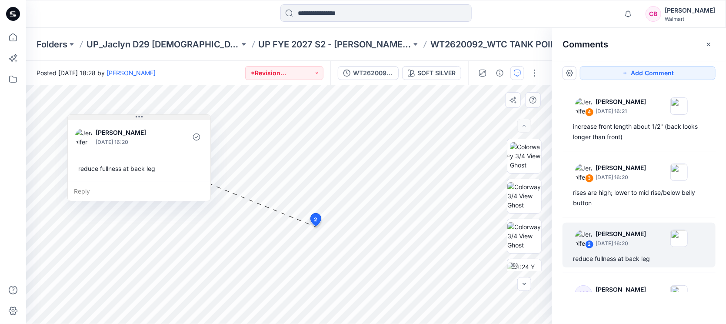
drag, startPoint x: 408, startPoint y: 119, endPoint x: 154, endPoint y: 117, distance: 254.5
click at [154, 117] on button at bounding box center [139, 117] width 143 height 5
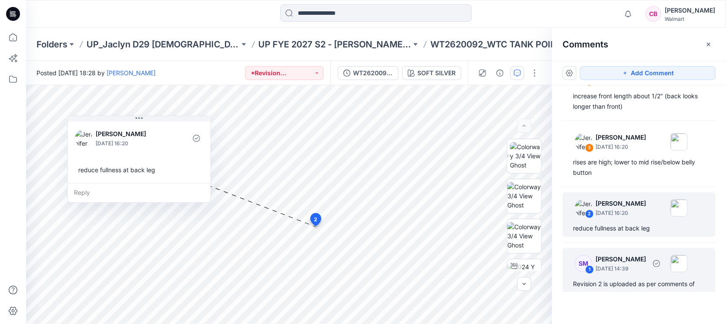
scroll to position [46, 0]
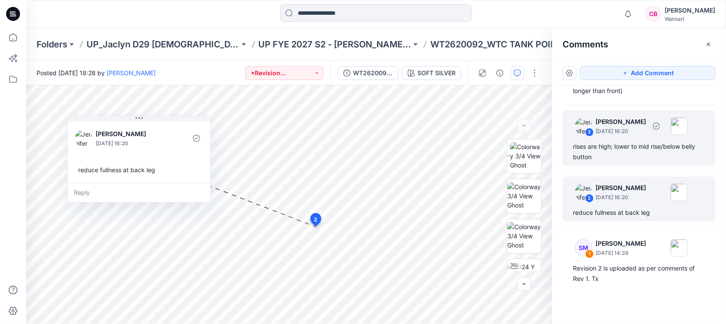
click at [574, 142] on div "rises are high; lower to mid rise/below belly button" at bounding box center [639, 151] width 132 height 21
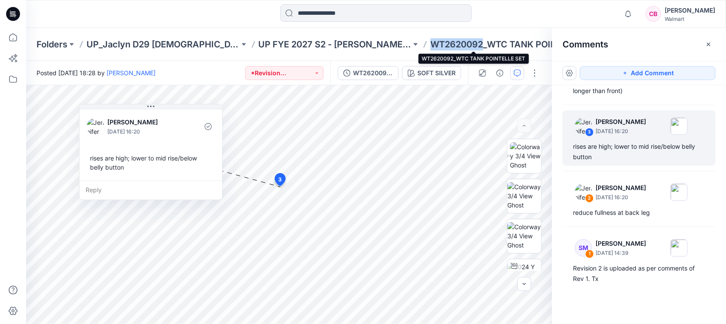
drag, startPoint x: 398, startPoint y: 43, endPoint x: 451, endPoint y: 44, distance: 53.9
click at [451, 44] on p "WT2620092_WTC TANK POINTELLE SET" at bounding box center [507, 44] width 153 height 12
copy p "WT2620092"
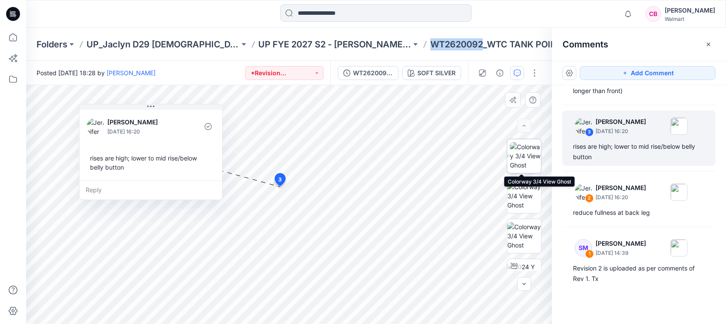
click at [527, 152] on img at bounding box center [525, 155] width 31 height 27
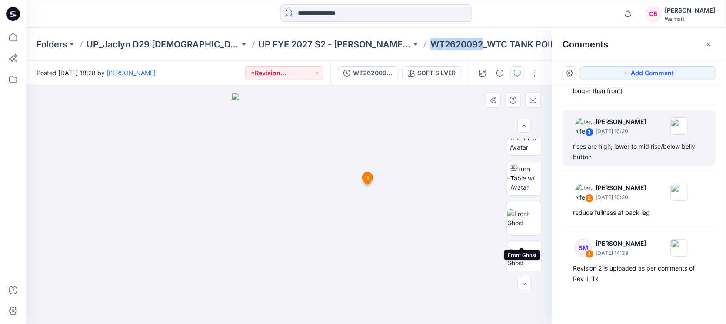
scroll to position [163, 0]
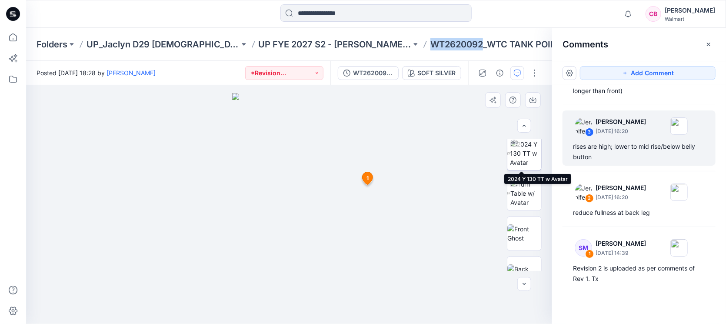
click at [527, 154] on img at bounding box center [526, 153] width 31 height 27
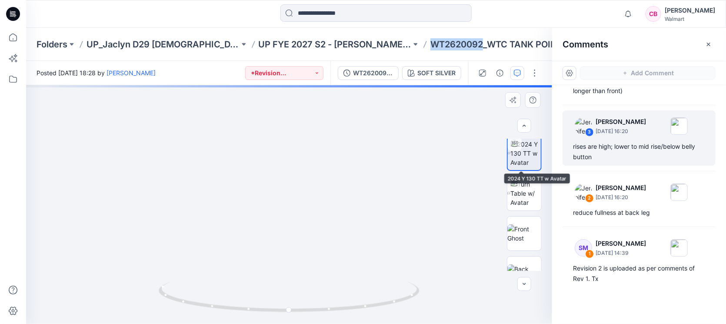
scroll to position [163, 0]
drag, startPoint x: 364, startPoint y: 310, endPoint x: 311, endPoint y: 310, distance: 52.2
click at [311, 259] on icon at bounding box center [290, 298] width 263 height 33
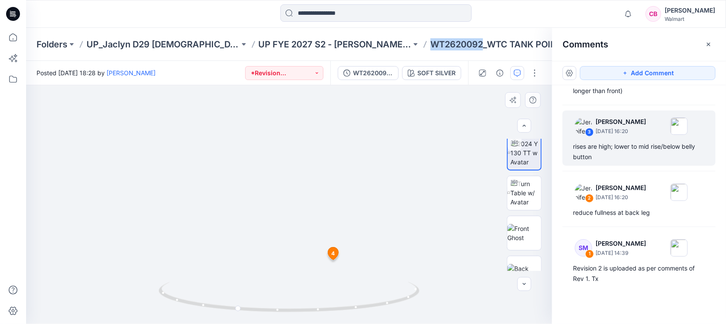
click at [337, 257] on icon at bounding box center [333, 253] width 10 height 13
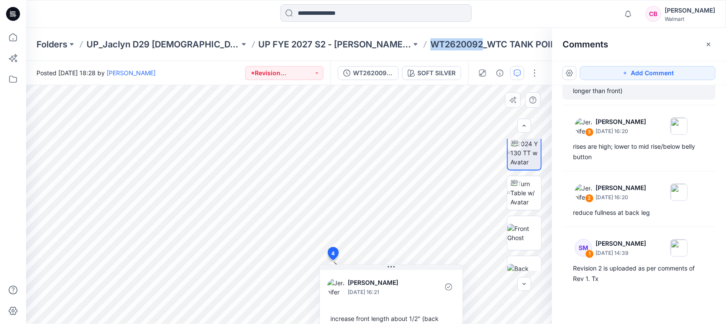
scroll to position [5, 0]
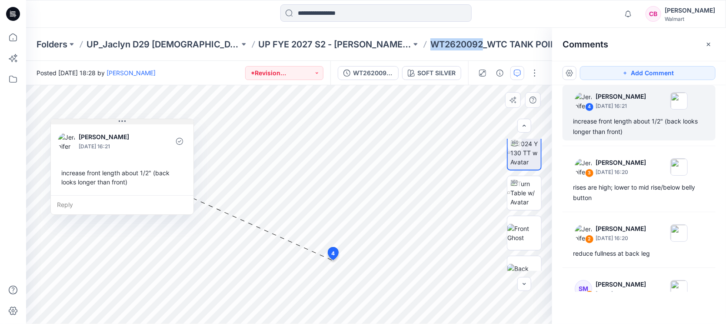
drag, startPoint x: 414, startPoint y: 269, endPoint x: 144, endPoint y: 123, distance: 306.1
click at [144, 123] on button at bounding box center [122, 121] width 143 height 5
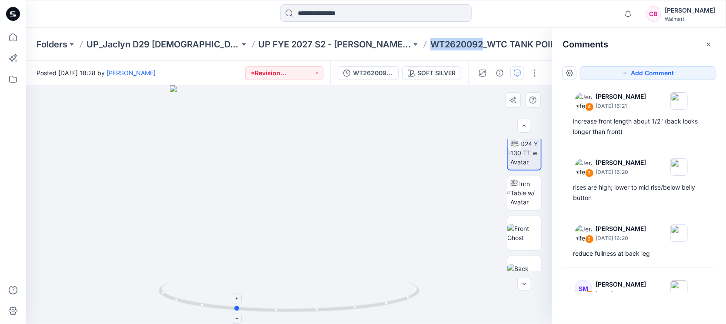
drag, startPoint x: 366, startPoint y: 306, endPoint x: 312, endPoint y: 300, distance: 54.3
drag, startPoint x: 324, startPoint y: 293, endPoint x: 328, endPoint y: 242, distance: 51.5
click at [328, 242] on div at bounding box center [289, 204] width 526 height 239
click at [241, 259] on icon at bounding box center [241, 299] width 2 height 2
drag, startPoint x: 304, startPoint y: 289, endPoint x: 308, endPoint y: 249, distance: 39.7
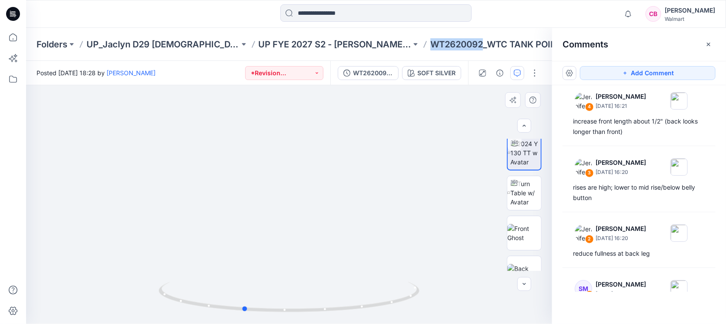
click at [313, 125] on div at bounding box center [289, 204] width 526 height 239
drag, startPoint x: 322, startPoint y: 277, endPoint x: 311, endPoint y: 214, distance: 64.0
click at [311, 214] on div at bounding box center [289, 204] width 526 height 239
drag, startPoint x: 229, startPoint y: 294, endPoint x: 421, endPoint y: 258, distance: 195.1
click at [421, 258] on div at bounding box center [289, 204] width 526 height 239
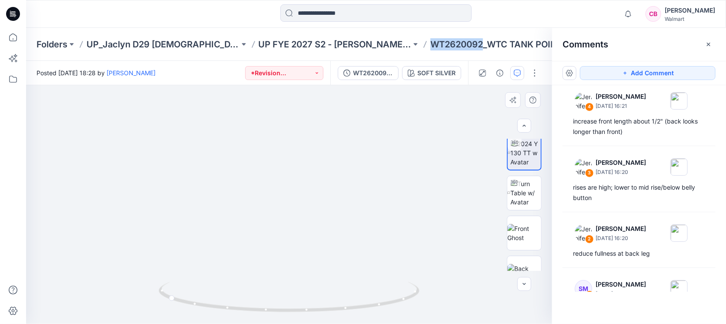
drag, startPoint x: 421, startPoint y: 258, endPoint x: 391, endPoint y: 223, distance: 45.7
drag, startPoint x: 384, startPoint y: 221, endPoint x: 359, endPoint y: 215, distance: 25.5
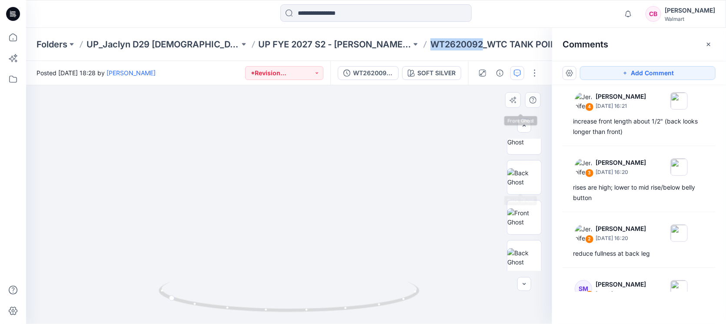
scroll to position [381, 0]
click at [527, 247] on img at bounding box center [525, 256] width 34 height 18
click at [525, 211] on img at bounding box center [525, 216] width 34 height 18
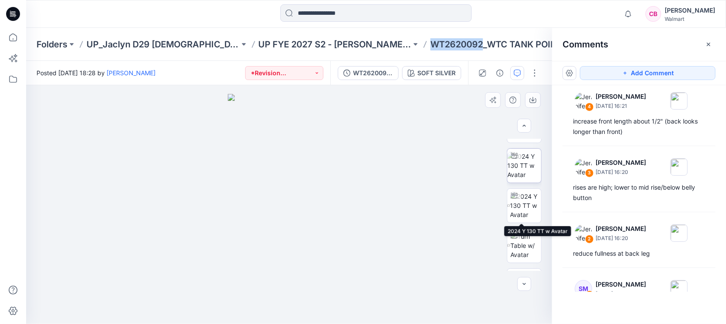
click at [525, 162] on img at bounding box center [525, 165] width 34 height 27
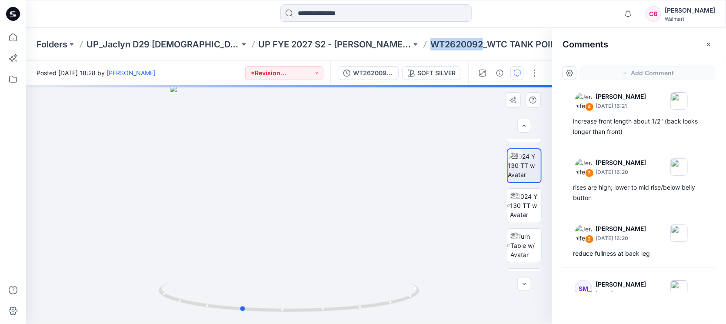
drag, startPoint x: 349, startPoint y: 227, endPoint x: 301, endPoint y: 223, distance: 48.0
click at [301, 223] on div at bounding box center [289, 204] width 526 height 239
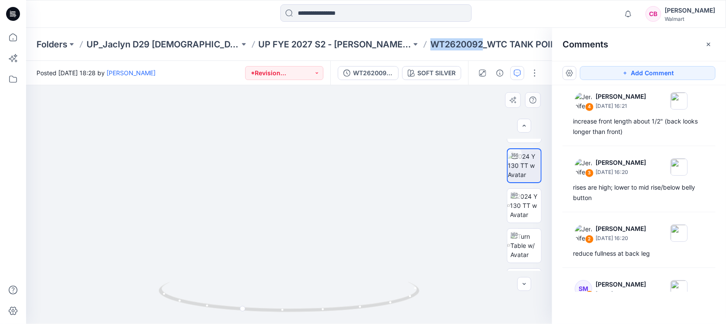
drag, startPoint x: 352, startPoint y: 229, endPoint x: 364, endPoint y: 154, distance: 76.2
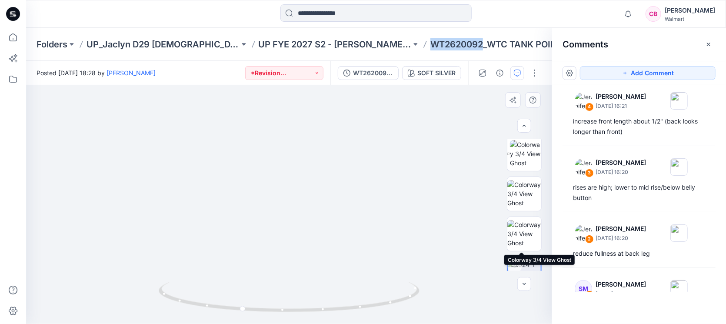
scroll to position [0, 0]
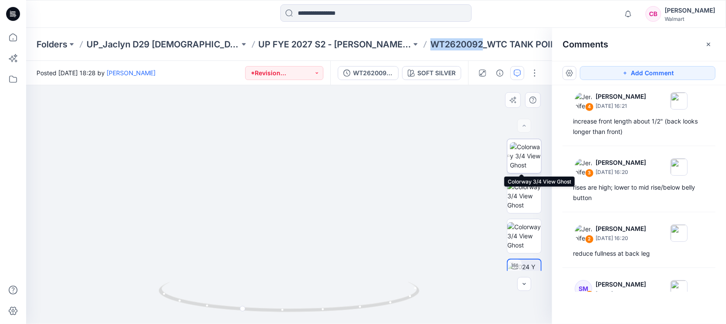
click at [522, 164] on img at bounding box center [525, 155] width 31 height 27
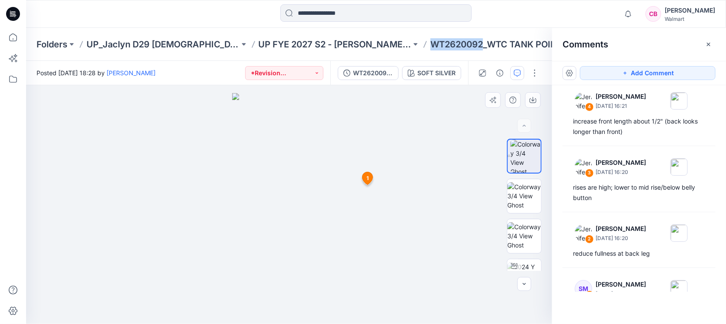
drag, startPoint x: 378, startPoint y: 254, endPoint x: 320, endPoint y: 256, distance: 57.9
click at [320, 256] on div at bounding box center [289, 204] width 526 height 239
click at [324, 218] on img at bounding box center [289, 208] width 114 height 231
click at [367, 179] on span "1" at bounding box center [368, 178] width 2 height 8
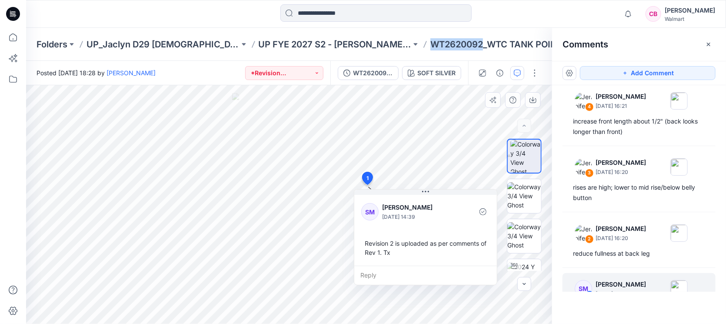
scroll to position [41, 0]
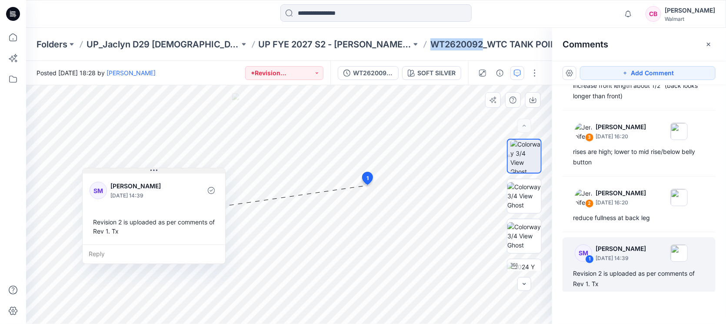
drag, startPoint x: 463, startPoint y: 192, endPoint x: 188, endPoint y: 167, distance: 276.4
click at [188, 168] on button at bounding box center [154, 170] width 143 height 5
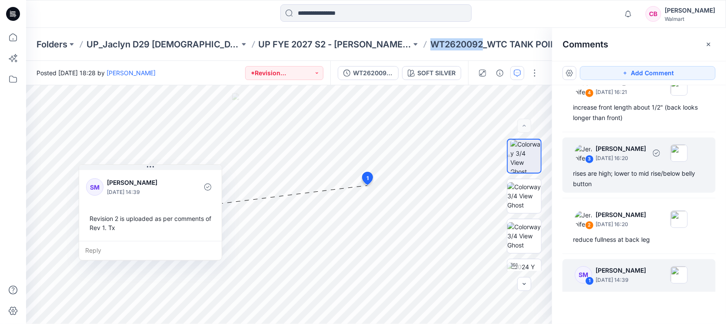
scroll to position [0, 0]
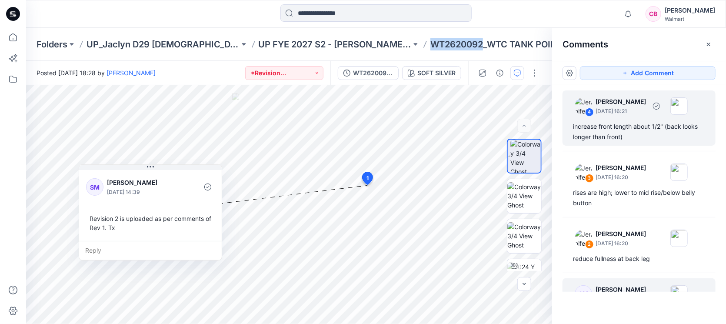
click at [574, 137] on div "increase front length about 1/2" (back looks longer than front)" at bounding box center [639, 131] width 132 height 21
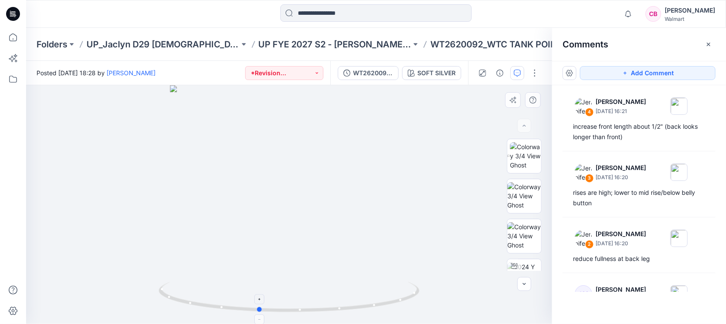
drag, startPoint x: 382, startPoint y: 306, endPoint x: 356, endPoint y: 295, distance: 27.7
click at [356, 259] on icon at bounding box center [290, 298] width 263 height 33
drag, startPoint x: 344, startPoint y: 307, endPoint x: 298, endPoint y: 308, distance: 46.5
click at [298, 259] on icon at bounding box center [290, 298] width 263 height 33
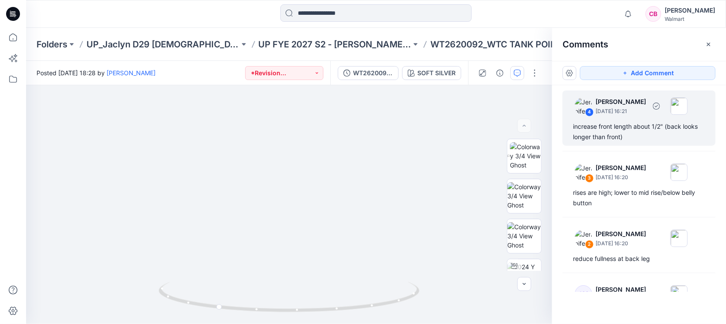
click at [574, 131] on div "increase front length about 1/2" (back looks longer than front)" at bounding box center [639, 131] width 132 height 21
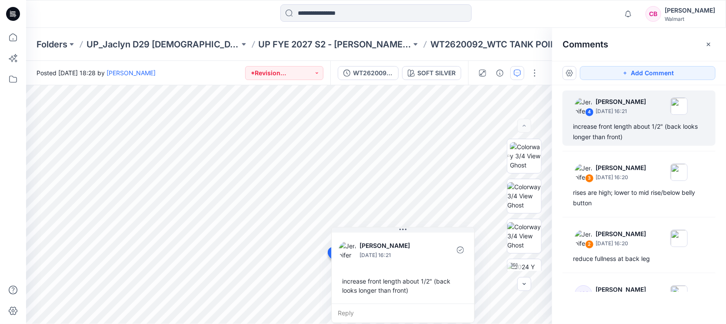
drag, startPoint x: 433, startPoint y: 268, endPoint x: 445, endPoint y: 241, distance: 30.2
click at [445, 241] on div "[PERSON_NAME] [DATE] 16:21 increase front length about 1/2" (back looks longer …" at bounding box center [403, 275] width 144 height 96
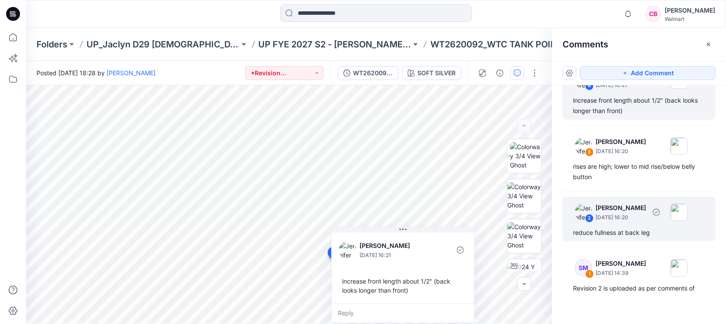
scroll to position [46, 0]
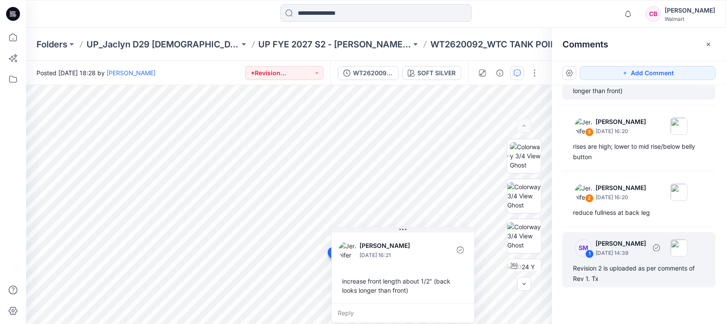
click at [574, 259] on div "Revision 2 is uploaded as per comments of Rev 1. Tx" at bounding box center [639, 273] width 132 height 21
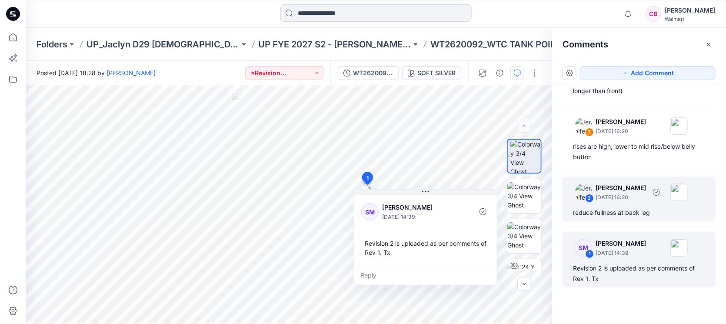
click at [574, 207] on div "reduce fullness at back leg" at bounding box center [639, 212] width 132 height 10
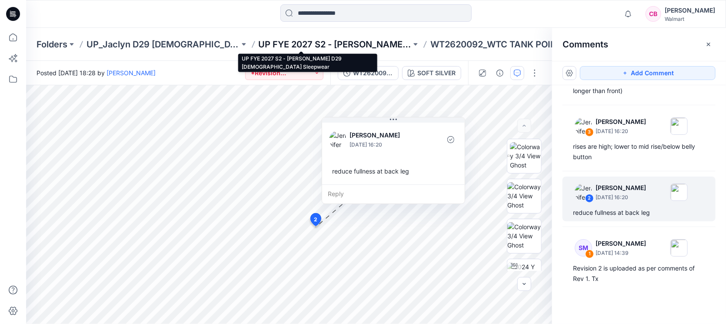
click at [294, 38] on p "UP FYE 2027 S2 - [PERSON_NAME] D29 [DEMOGRAPHIC_DATA] Sleepwear" at bounding box center [335, 44] width 153 height 12
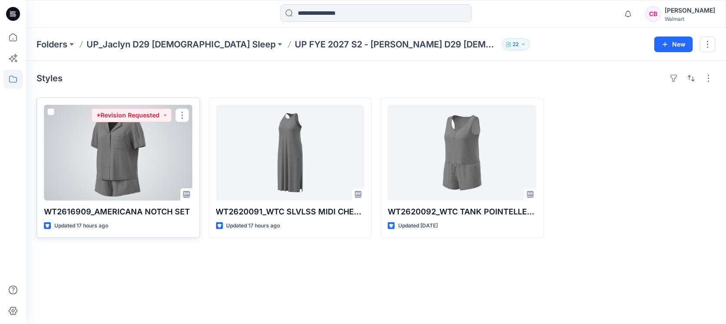
click at [114, 162] on div at bounding box center [118, 153] width 149 height 96
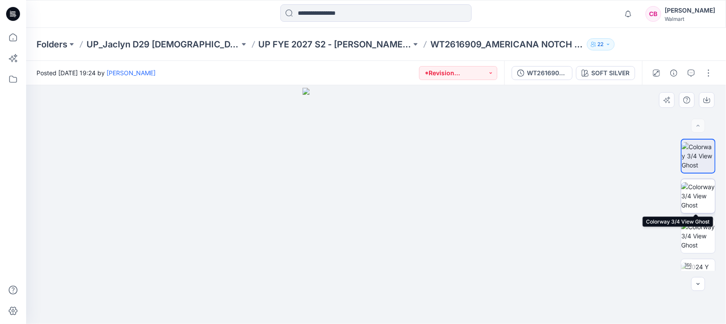
click at [574, 187] on img at bounding box center [699, 195] width 34 height 27
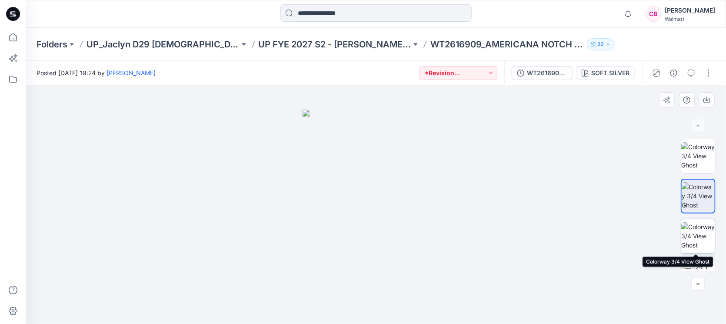
click at [574, 238] on img at bounding box center [699, 235] width 34 height 27
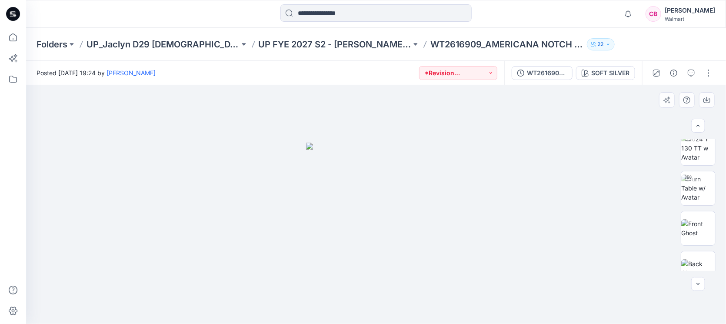
scroll to position [217, 0]
click at [574, 228] on img at bounding box center [699, 219] width 34 height 18
